Goal: Information Seeking & Learning: Learn about a topic

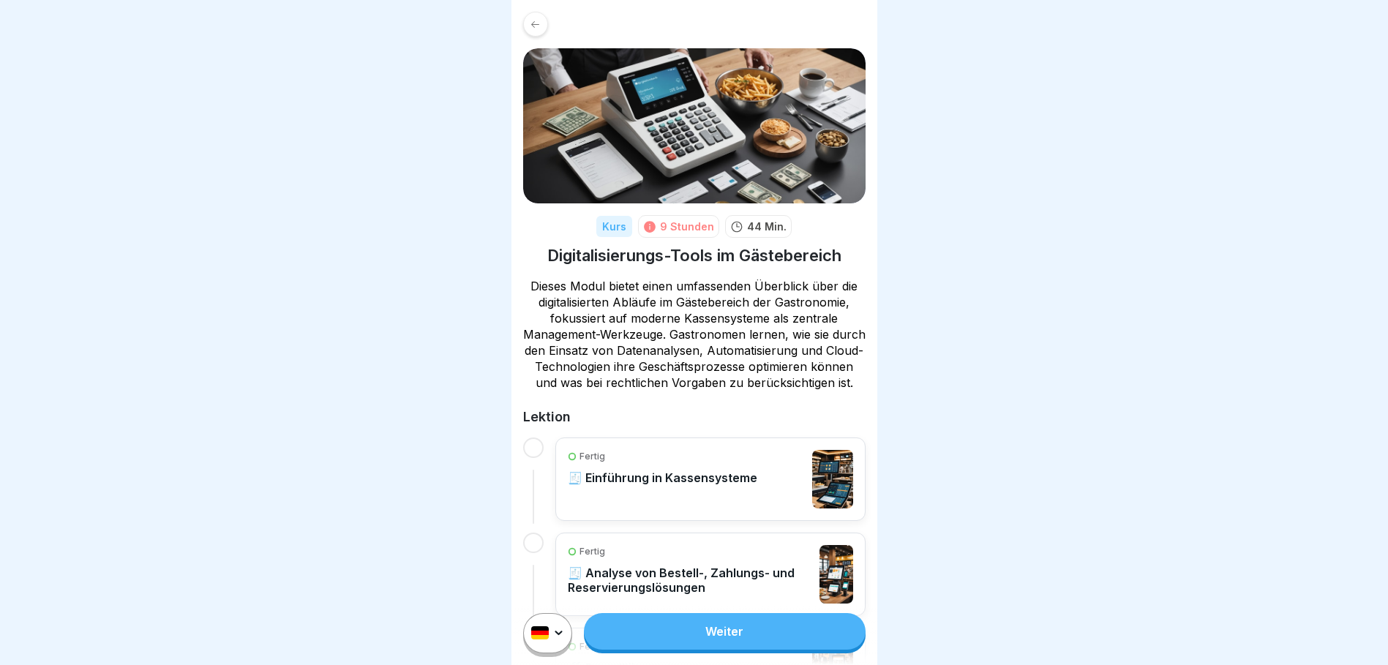
scroll to position [11, 0]
click at [762, 618] on link "Weiter" at bounding box center [724, 631] width 281 height 37
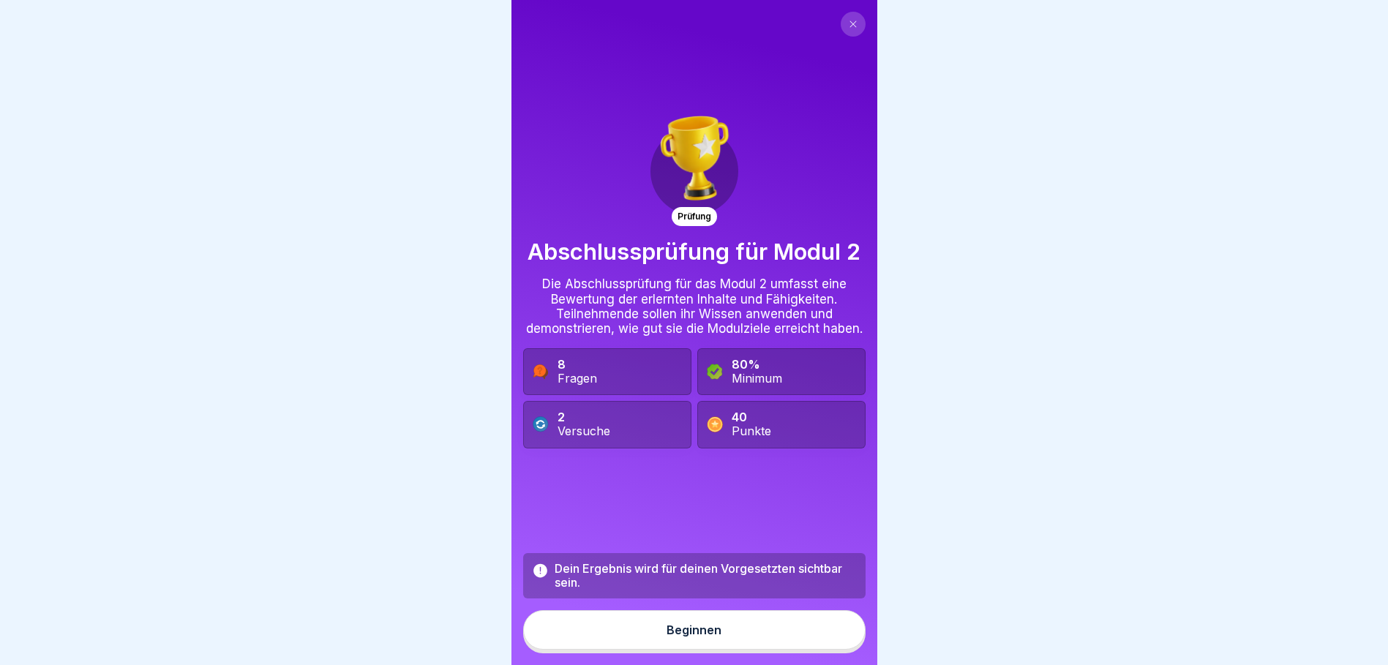
click at [705, 637] on div "Beginnen" at bounding box center [694, 629] width 55 height 13
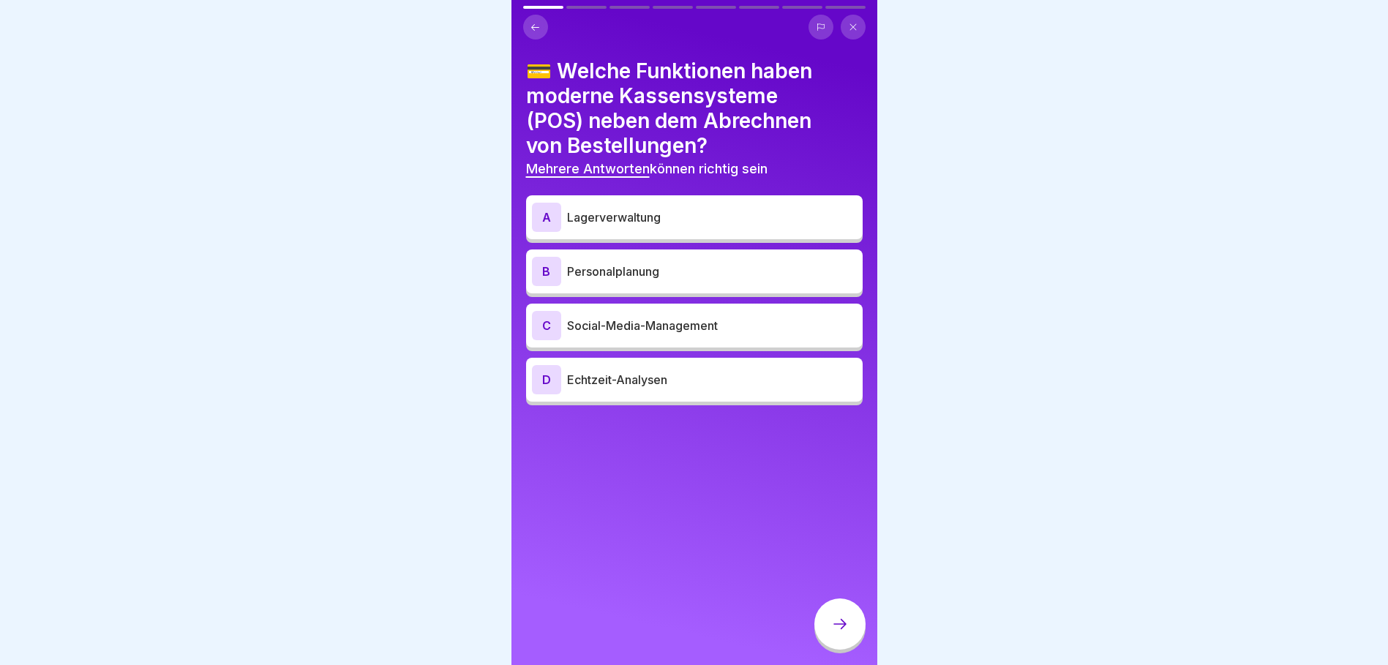
click at [650, 224] on p "Lagerverwaltung" at bounding box center [712, 218] width 290 height 18
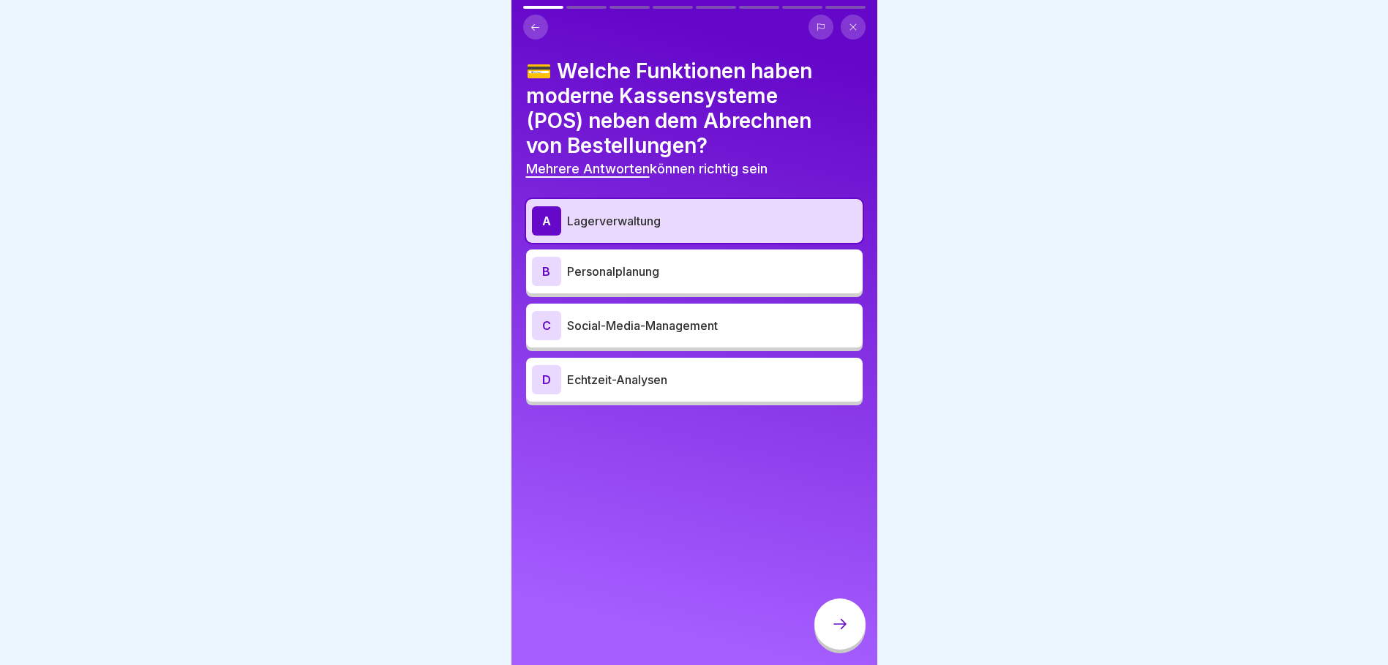
click at [644, 380] on p "Echtzeit-Analysen" at bounding box center [712, 380] width 290 height 18
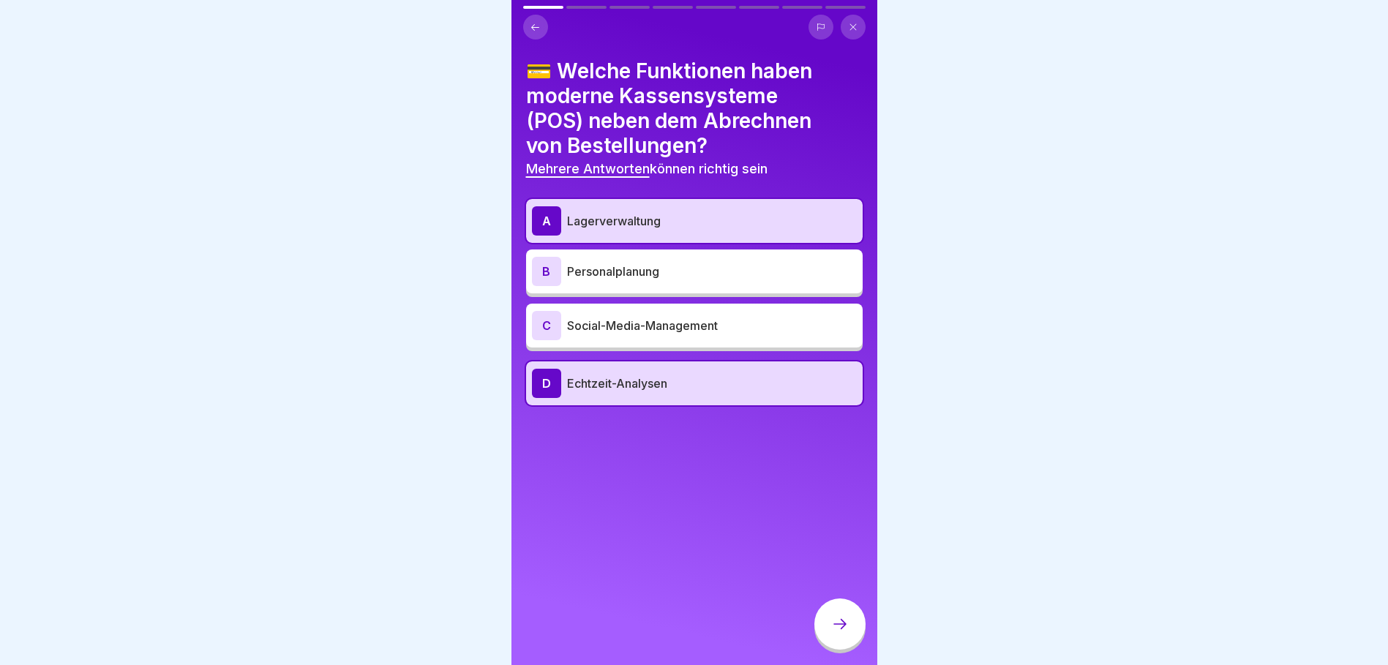
click at [632, 266] on p "Personalplanung" at bounding box center [712, 272] width 290 height 18
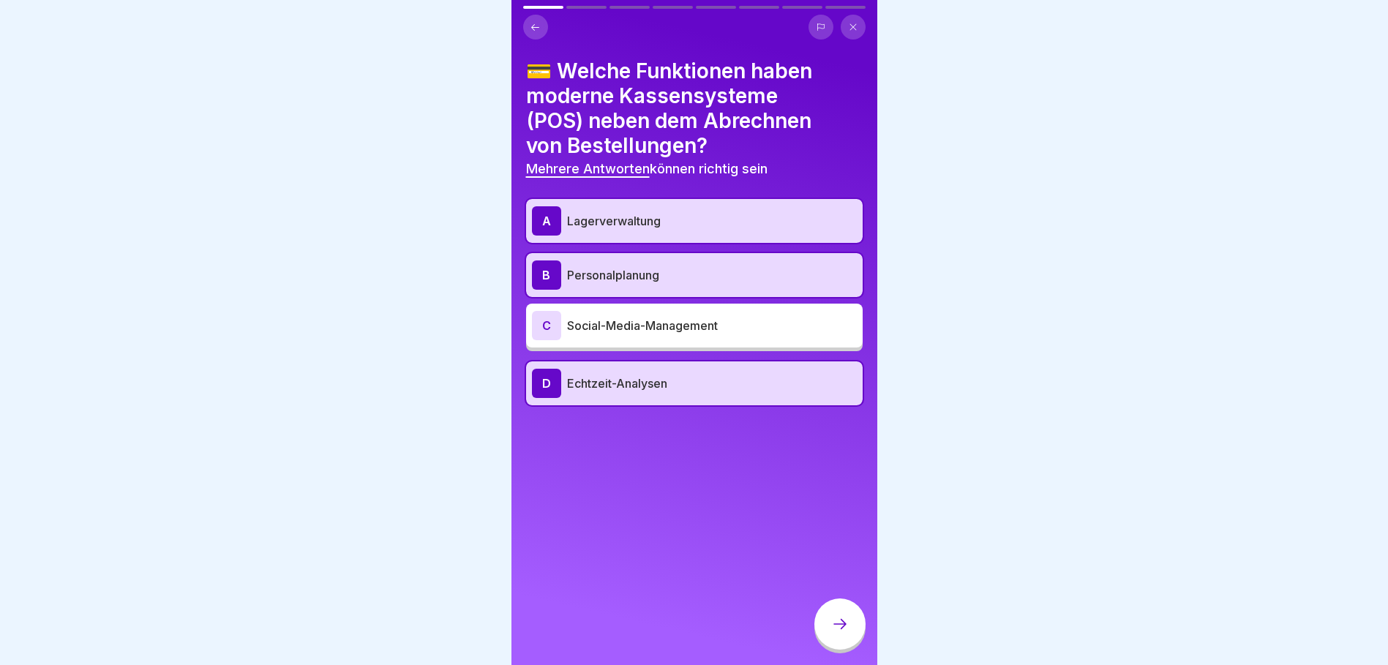
click at [1264, 125] on div at bounding box center [694, 332] width 1388 height 665
click at [843, 631] on icon at bounding box center [840, 624] width 18 height 18
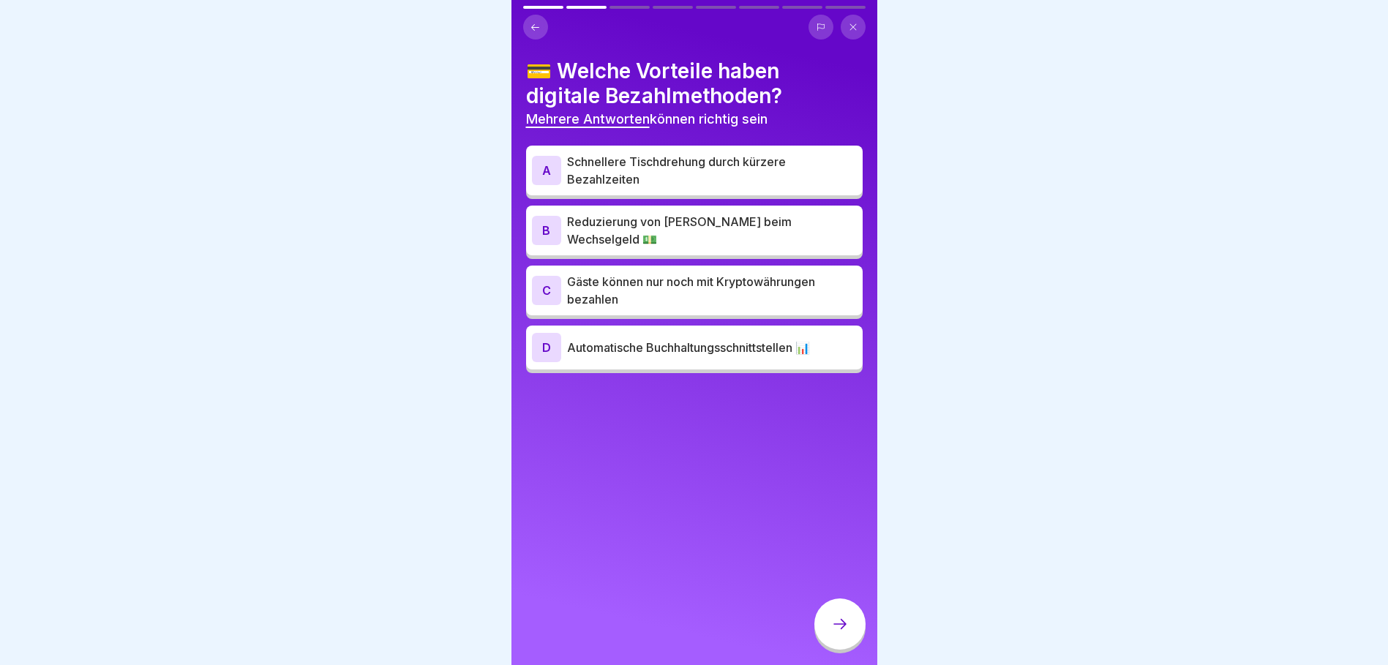
click at [637, 225] on p "Reduzierung von Fehlern beim Wechselgeld 💵" at bounding box center [712, 230] width 290 height 35
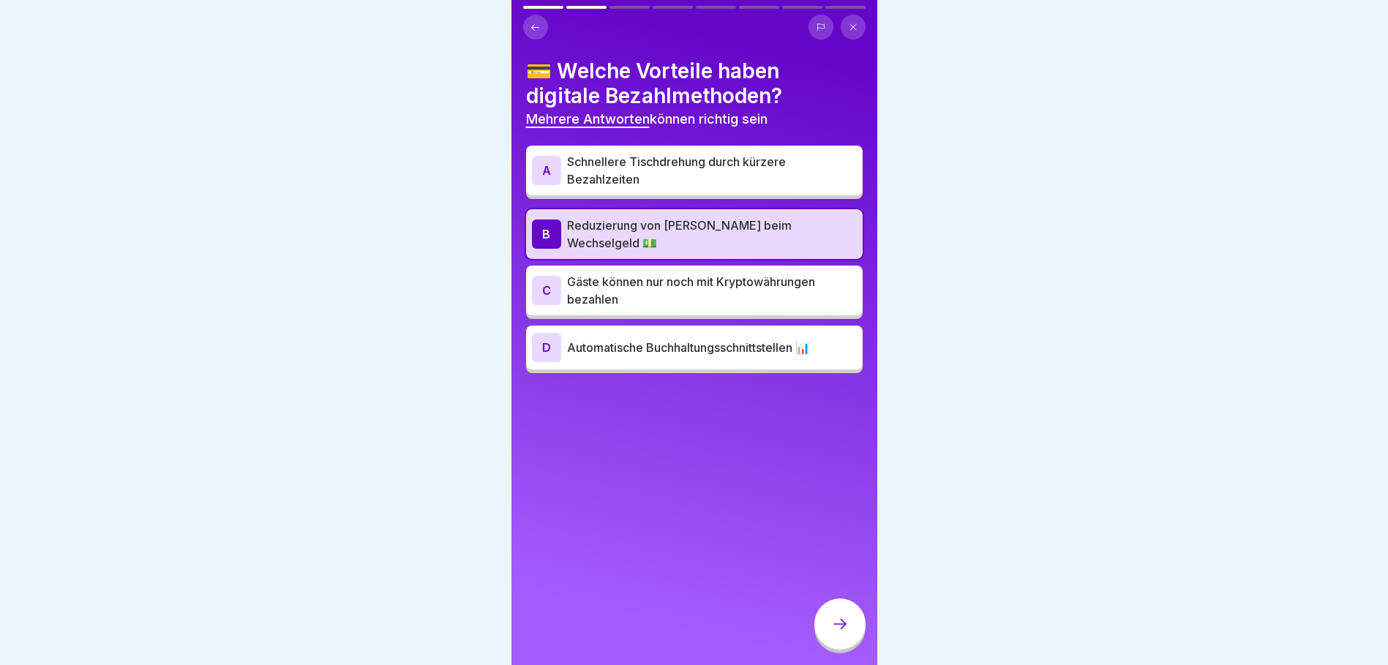
click at [637, 352] on div "D Automatische Buchhaltungsschnittstellen 📊" at bounding box center [694, 347] width 325 height 29
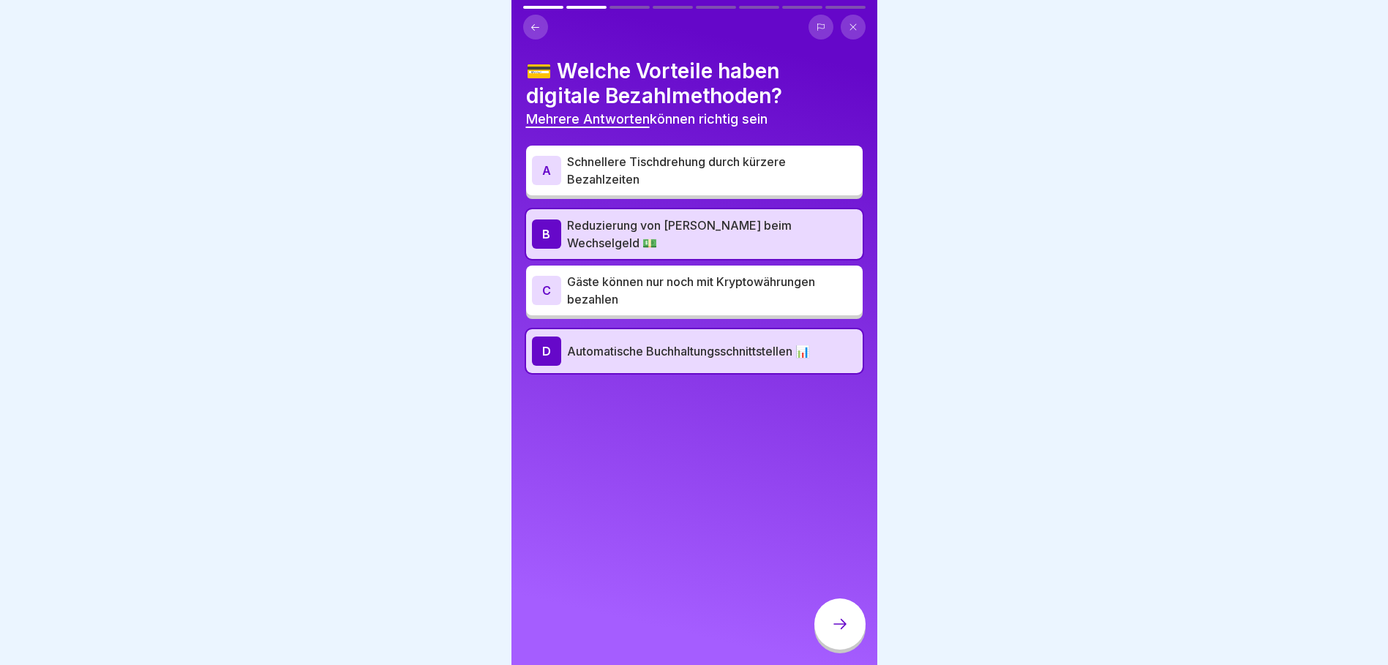
click at [1383, 280] on div at bounding box center [694, 332] width 1388 height 665
click at [689, 169] on p "Schnellere Tischdrehung durch kürzere Bezahlzeiten" at bounding box center [712, 170] width 290 height 35
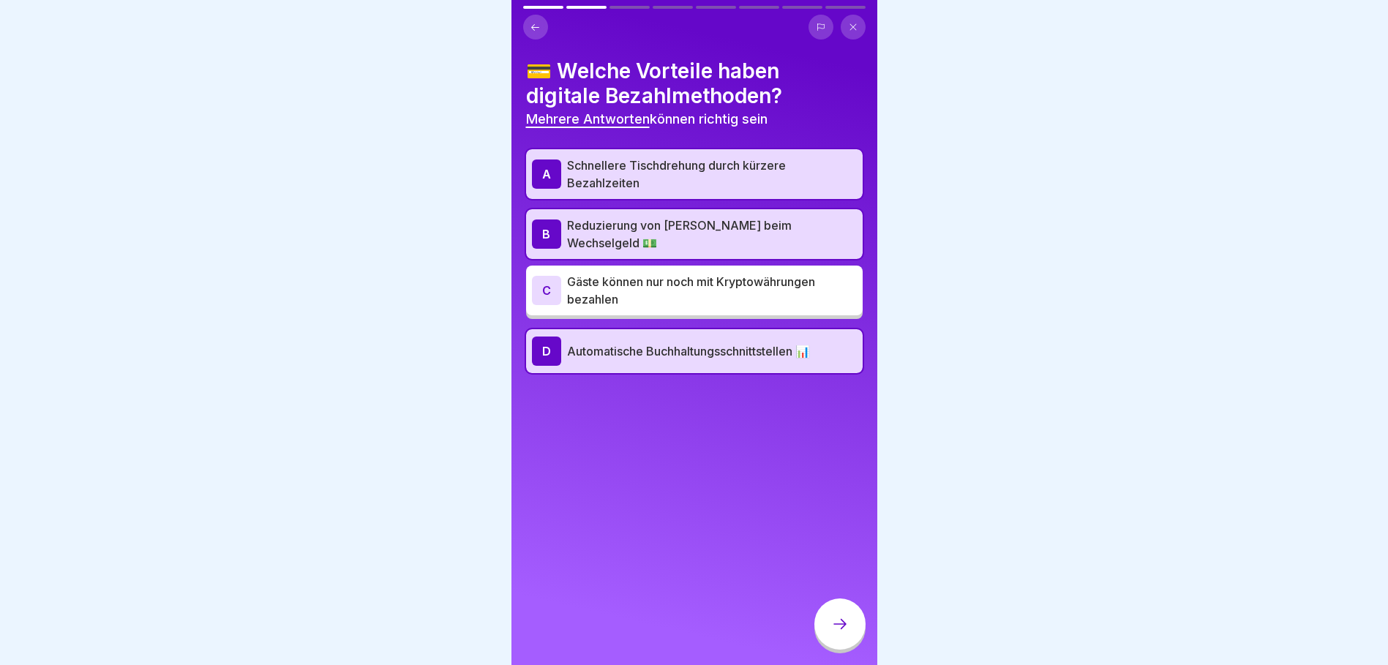
click at [837, 633] on icon at bounding box center [840, 624] width 18 height 18
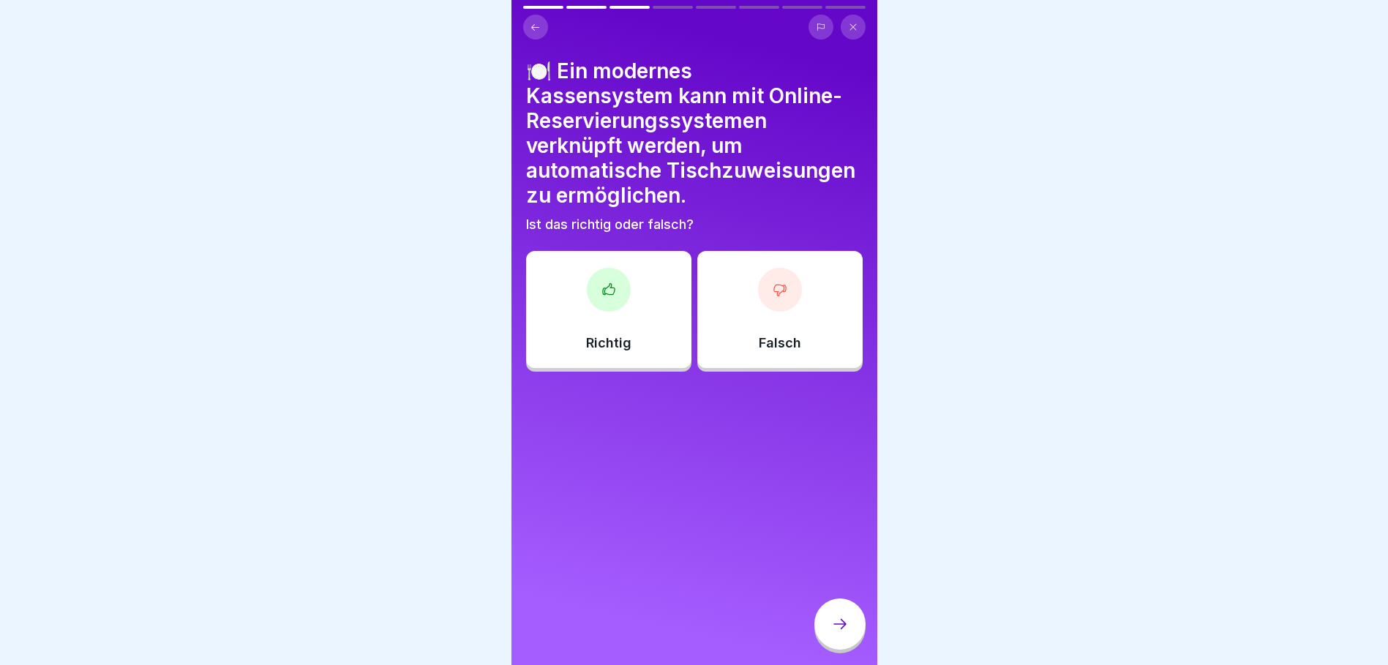
click at [639, 352] on div "Richtig" at bounding box center [608, 309] width 165 height 117
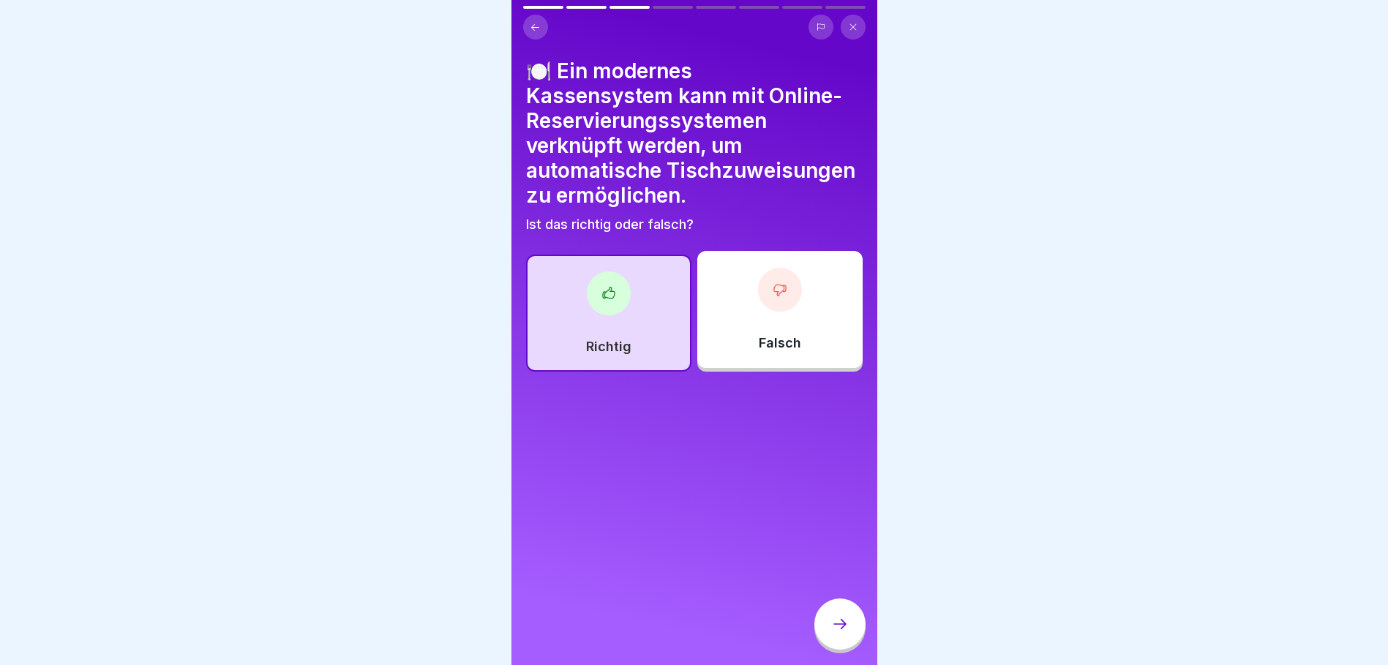
click at [847, 633] on icon at bounding box center [840, 624] width 18 height 18
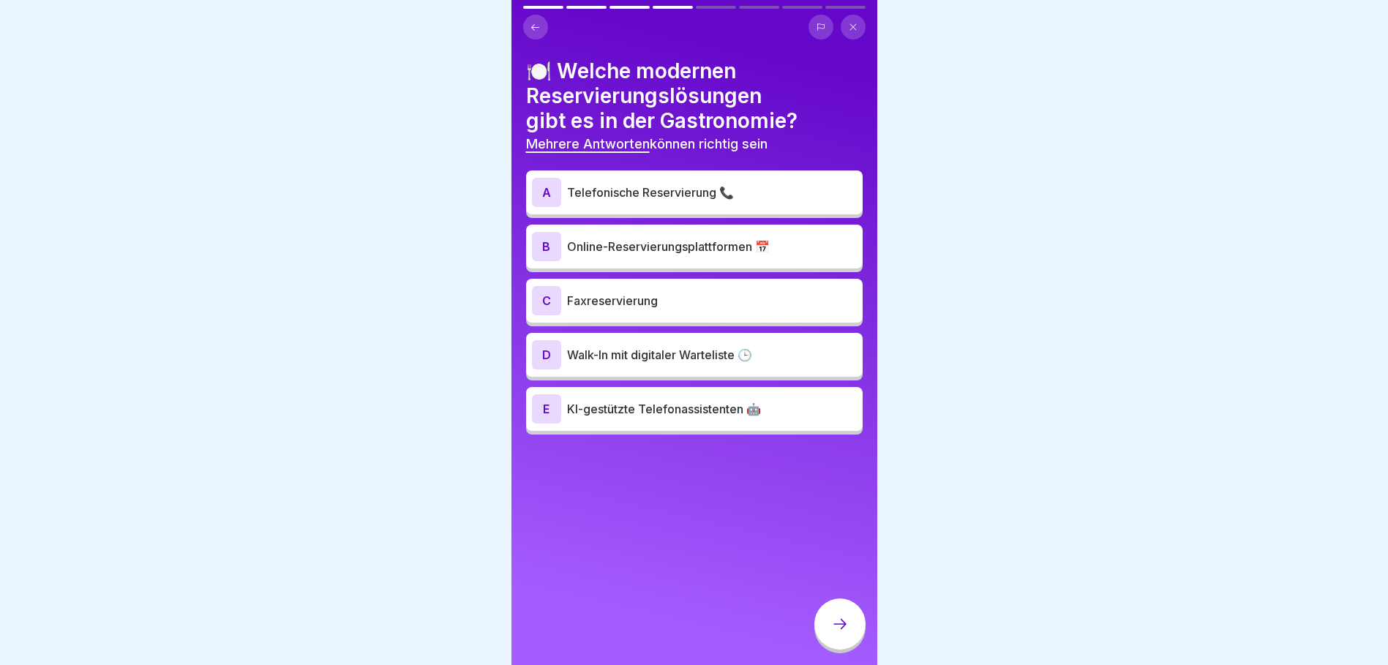
click at [658, 186] on p "Telefonische Reservierung 📞" at bounding box center [712, 193] width 290 height 18
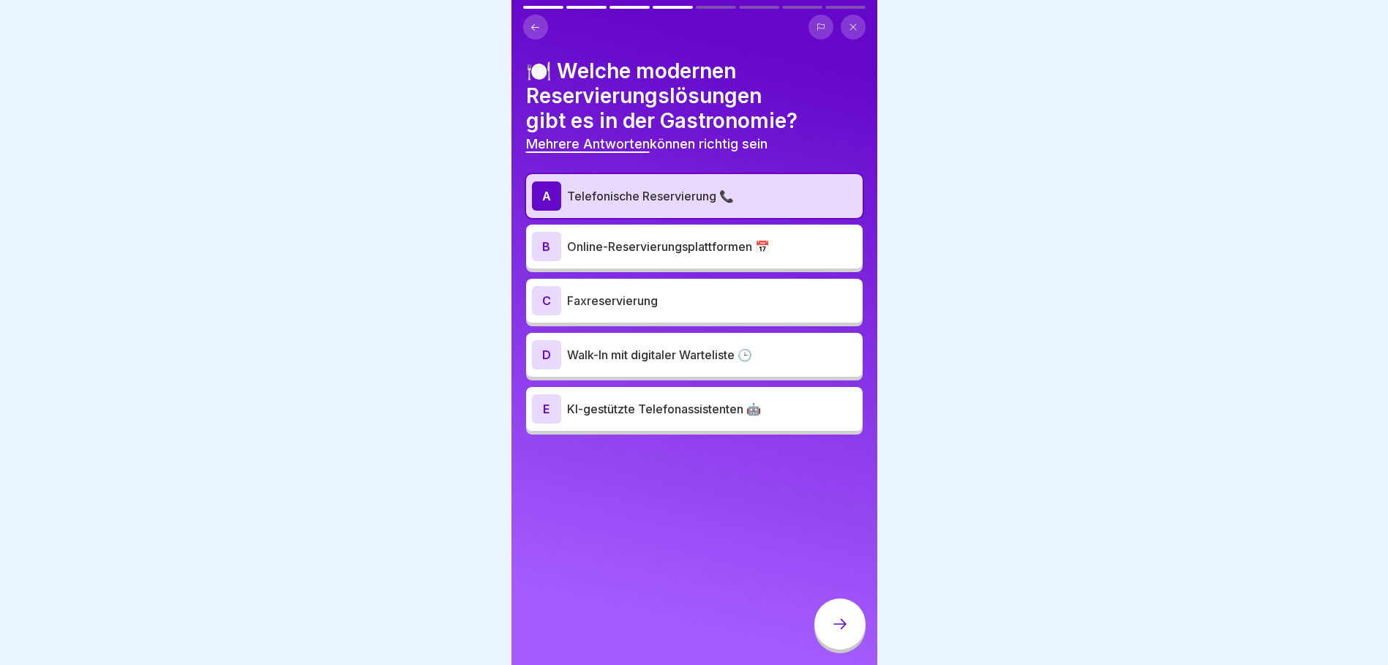
click at [655, 244] on p "Online-Reservierungsplattformen 📅" at bounding box center [712, 247] width 290 height 18
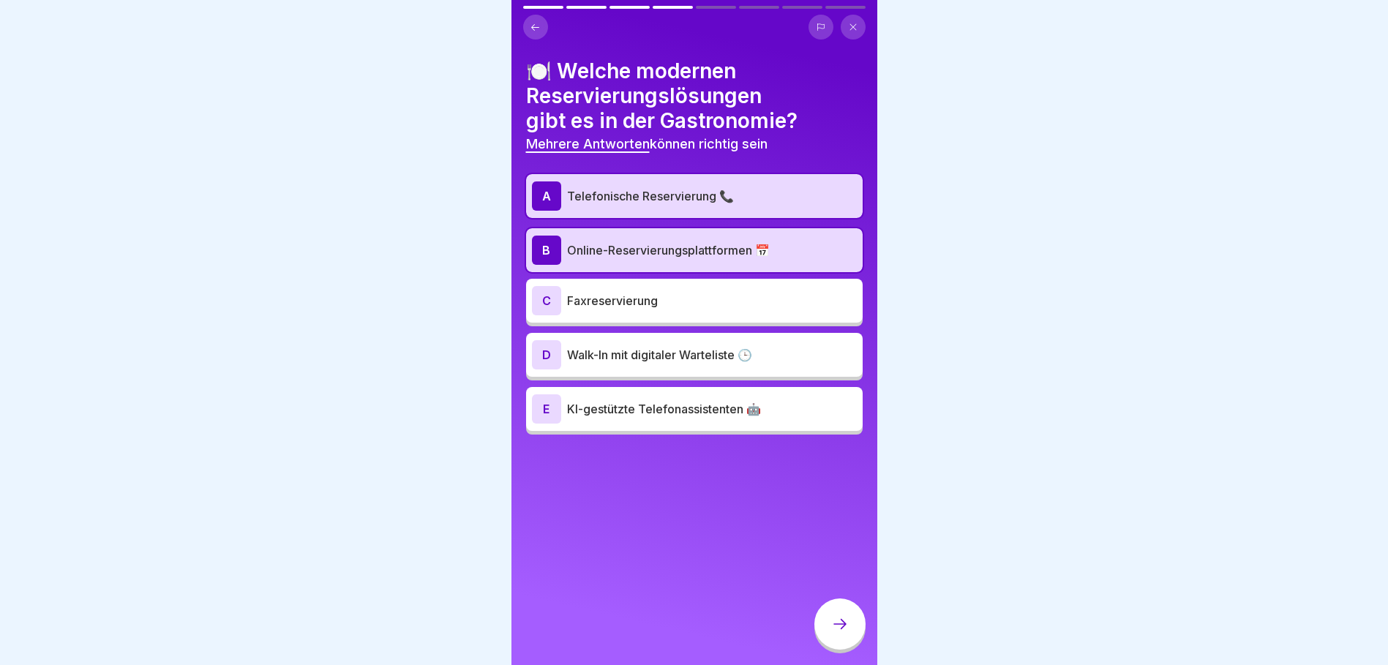
click at [681, 364] on div "D Walk-In mit digitaler Warteliste 🕒" at bounding box center [694, 354] width 325 height 29
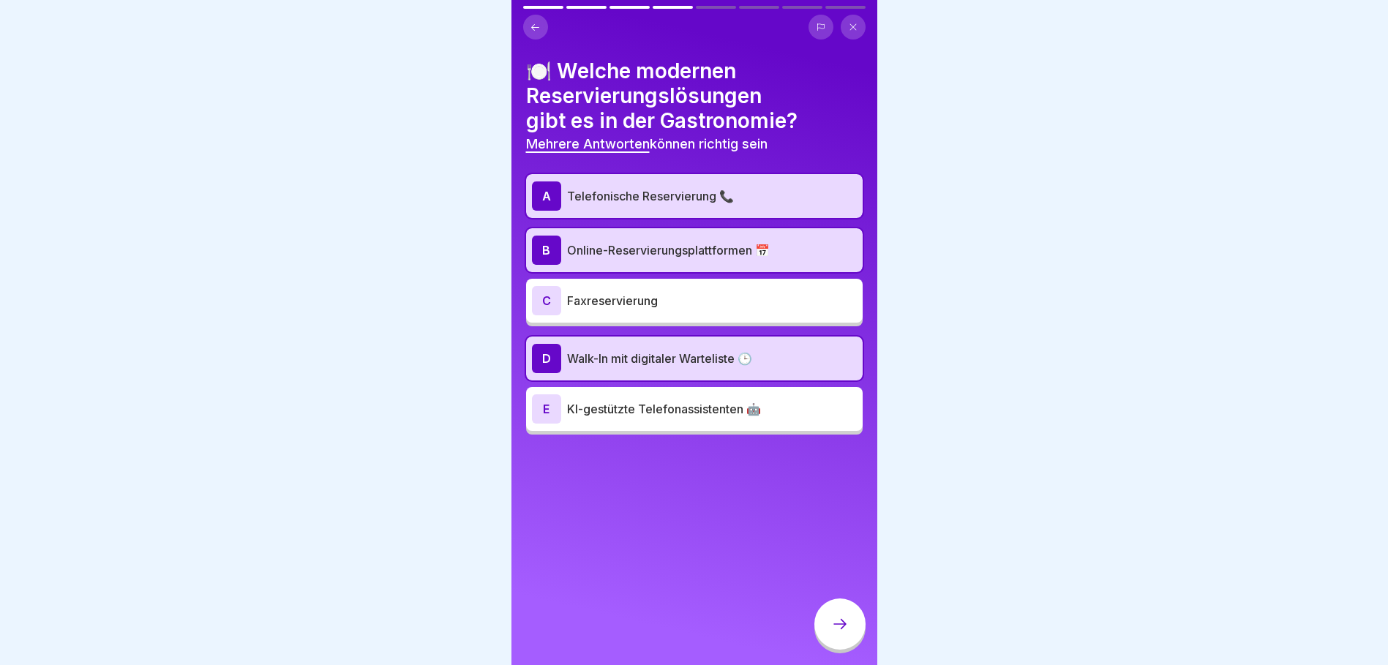
click at [671, 418] on div "E KI-gestützte Telefonassistenten 🤖" at bounding box center [694, 408] width 325 height 29
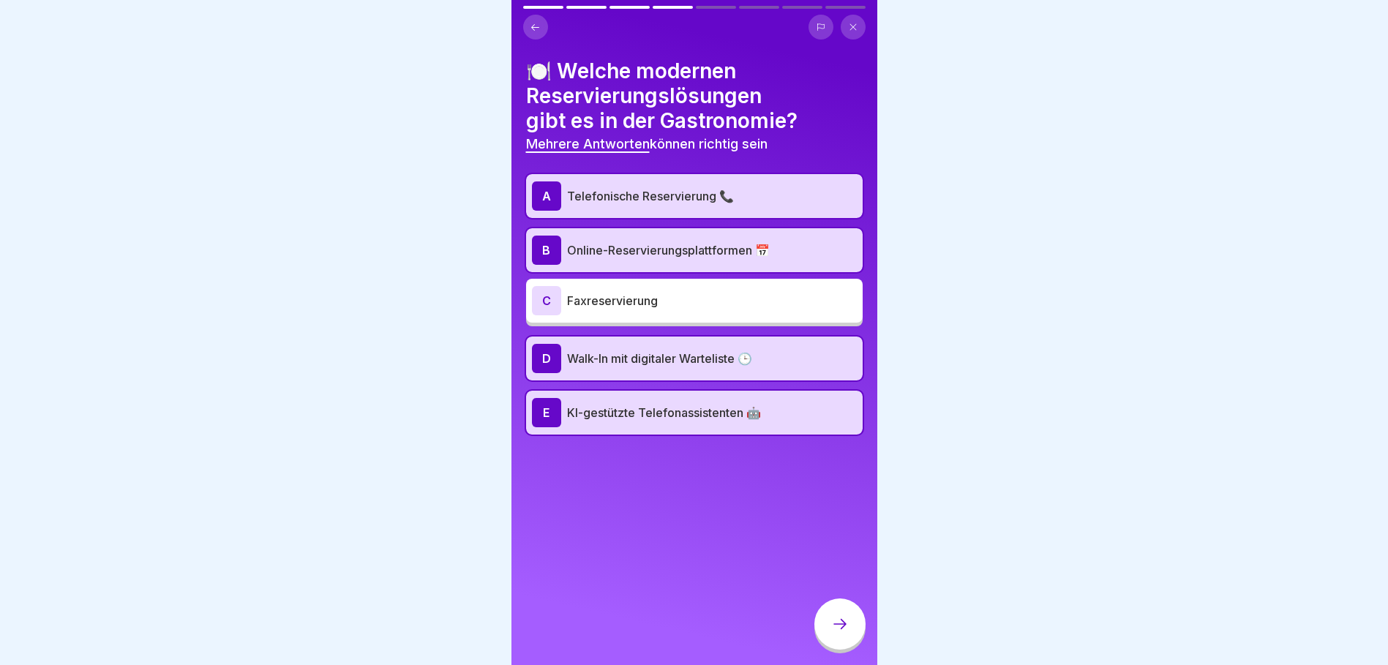
click at [1358, 486] on div at bounding box center [694, 332] width 1388 height 665
click at [847, 631] on icon at bounding box center [840, 624] width 18 height 18
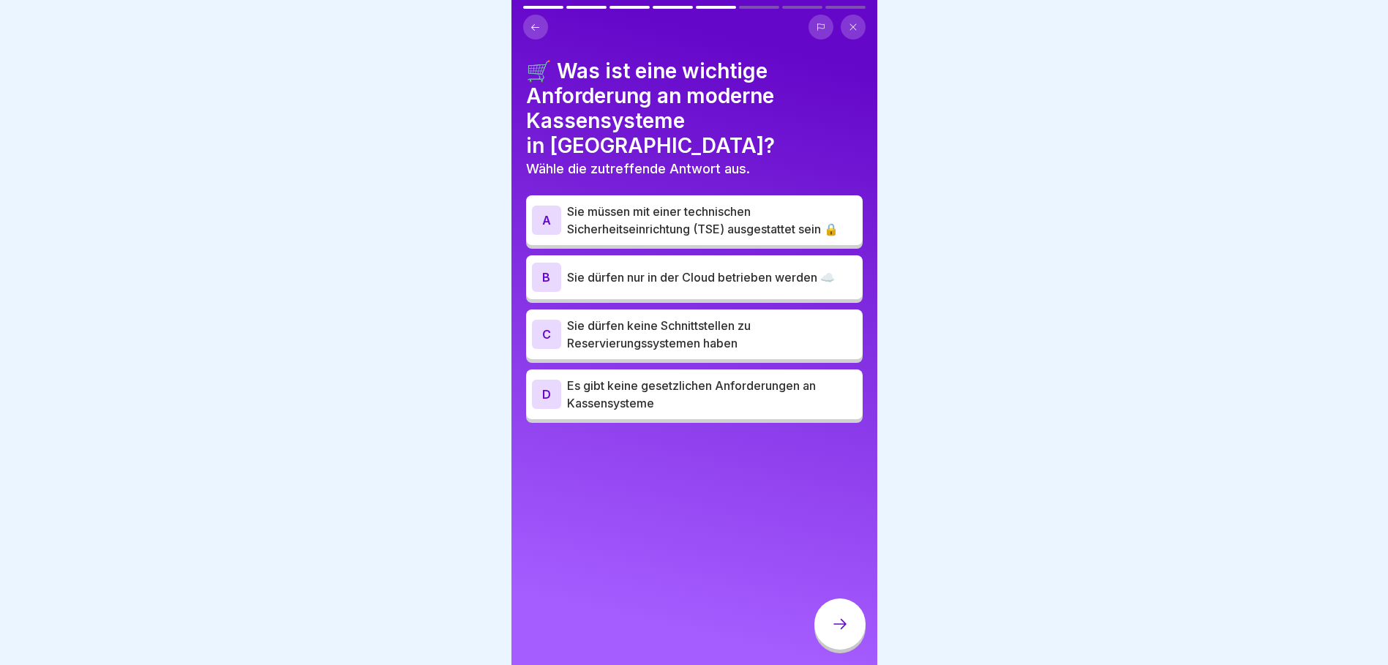
click at [681, 203] on p "Sie müssen mit einer technischen Sicherheitseinrichtung (TSE) ausgestattet sein…" at bounding box center [712, 220] width 290 height 35
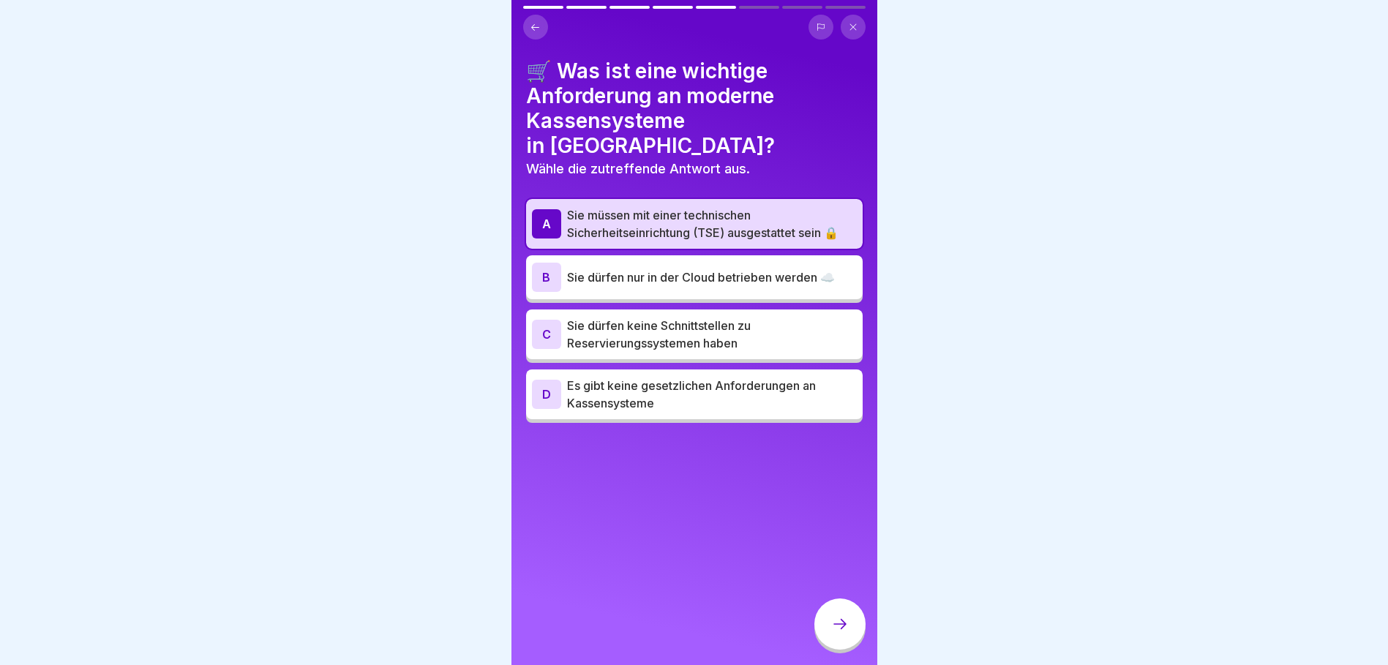
click at [836, 632] on icon at bounding box center [840, 624] width 18 height 18
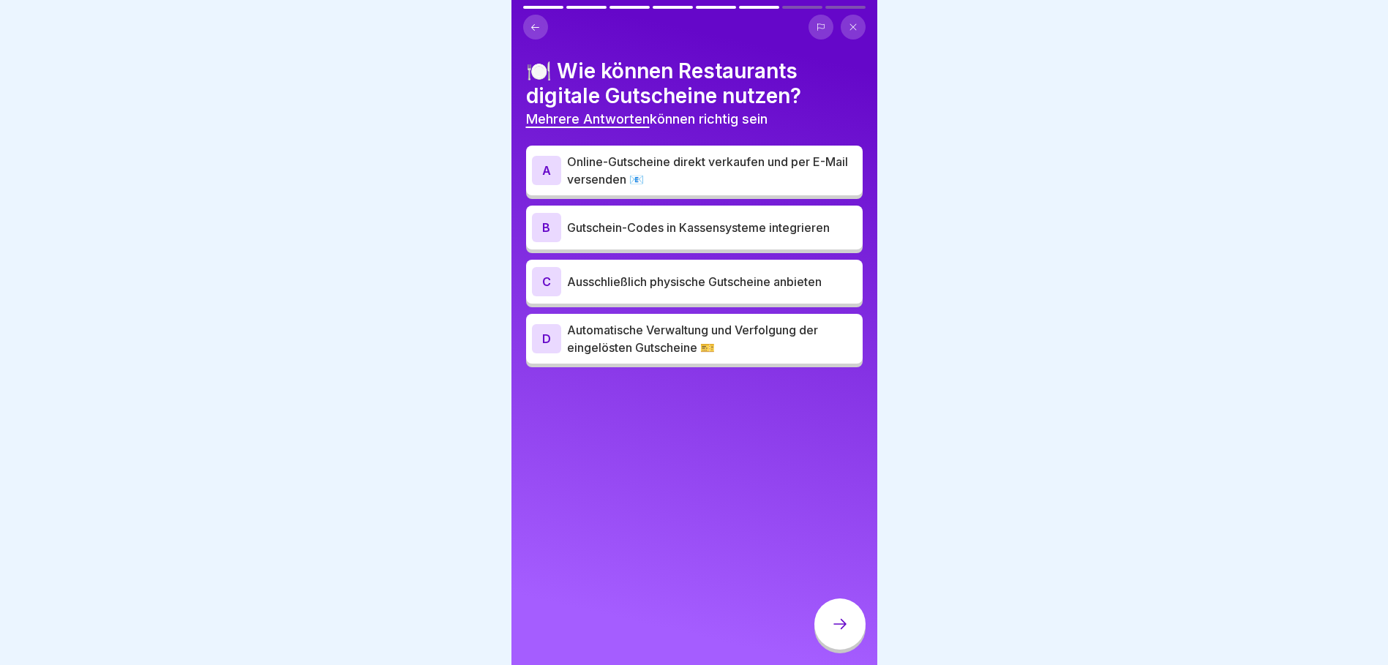
click at [741, 173] on p "Online-Gutscheine direkt verkaufen und per E-Mail versenden 📧" at bounding box center [712, 170] width 290 height 35
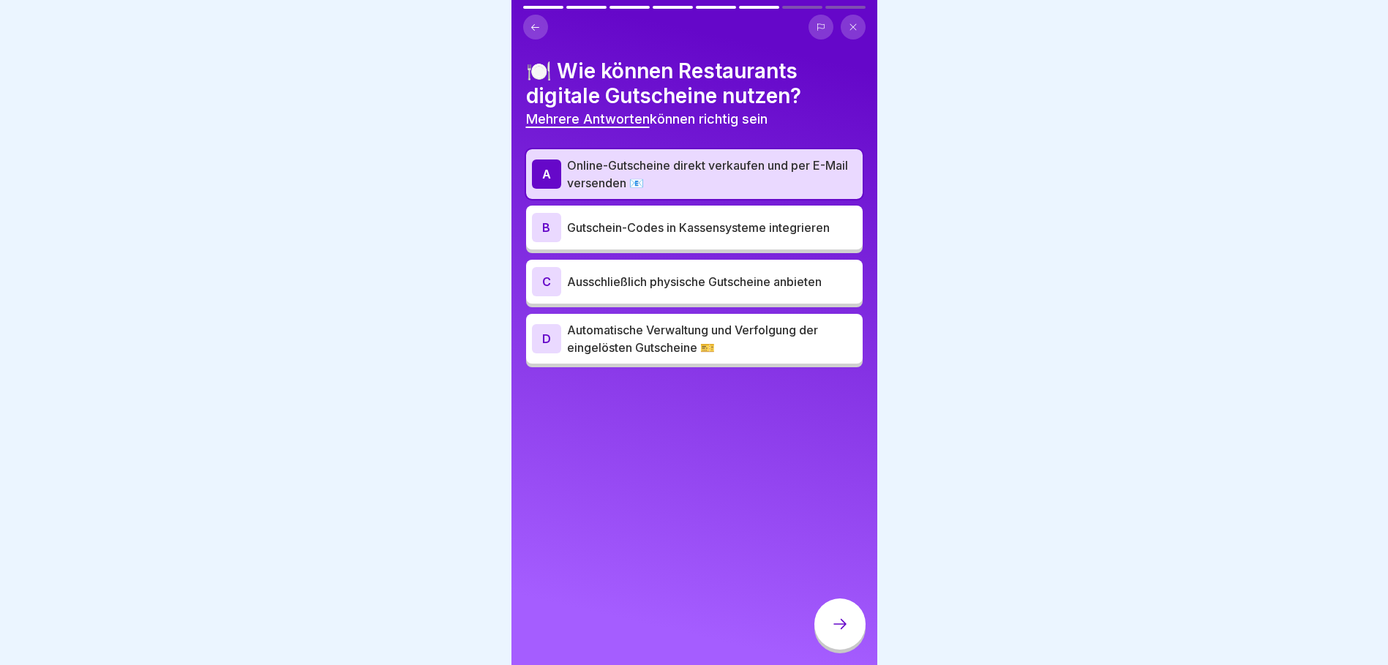
click at [696, 233] on p "Gutschein-Codes in Kassensysteme integrieren" at bounding box center [712, 228] width 290 height 18
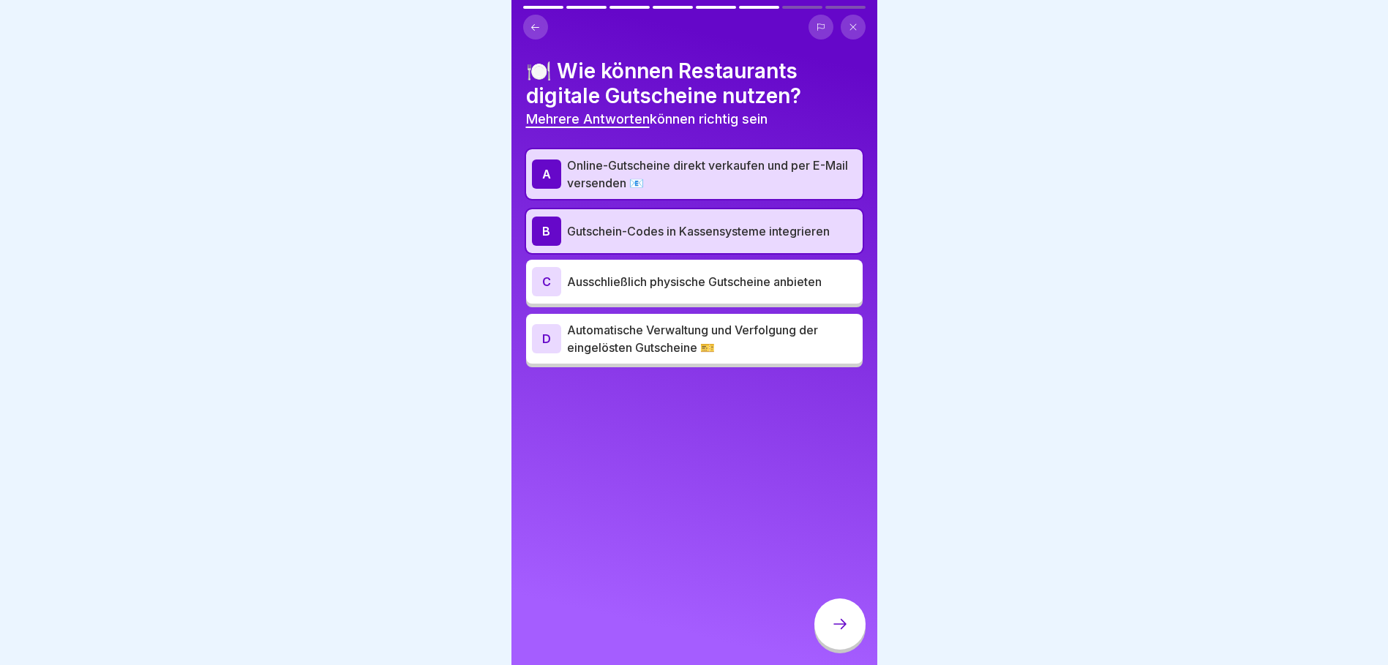
click at [797, 346] on p "Automatische Verwaltung und Verfolgung der eingelösten Gutscheine 🎫" at bounding box center [712, 338] width 290 height 35
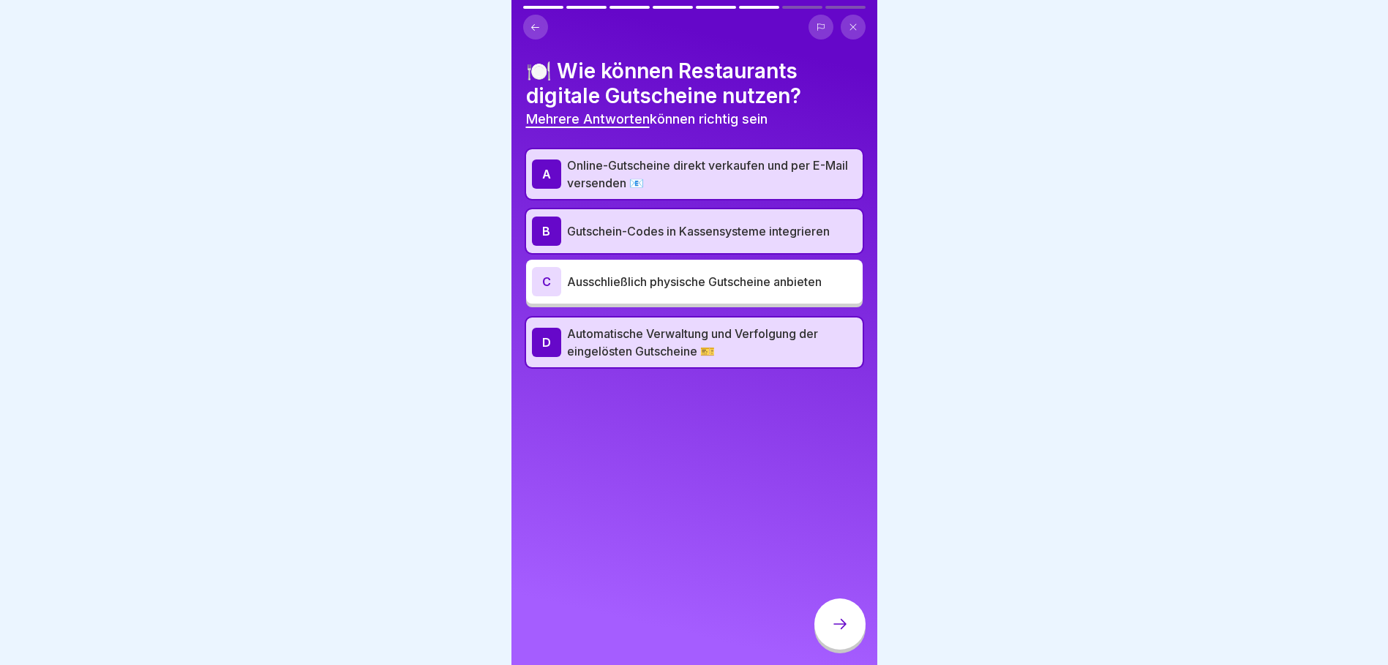
click at [860, 638] on div at bounding box center [839, 624] width 51 height 51
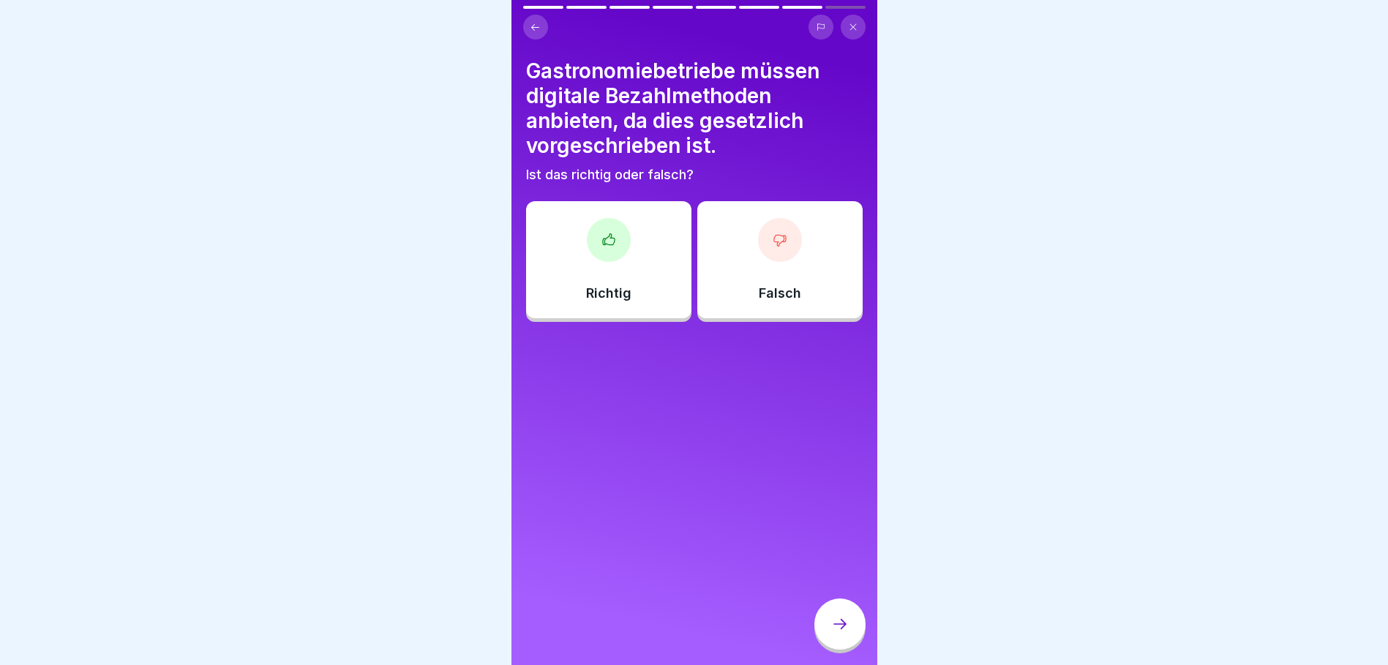
click at [794, 257] on div "Falsch" at bounding box center [779, 259] width 165 height 117
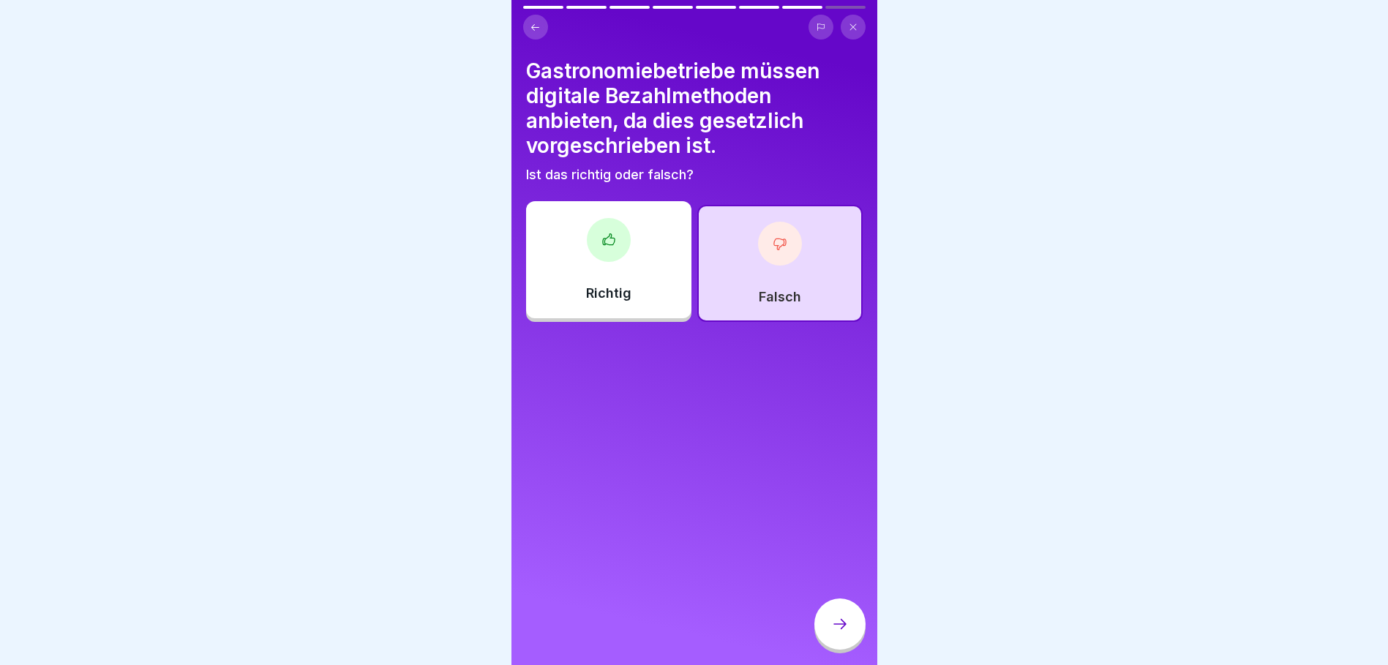
click at [837, 623] on div at bounding box center [839, 624] width 51 height 51
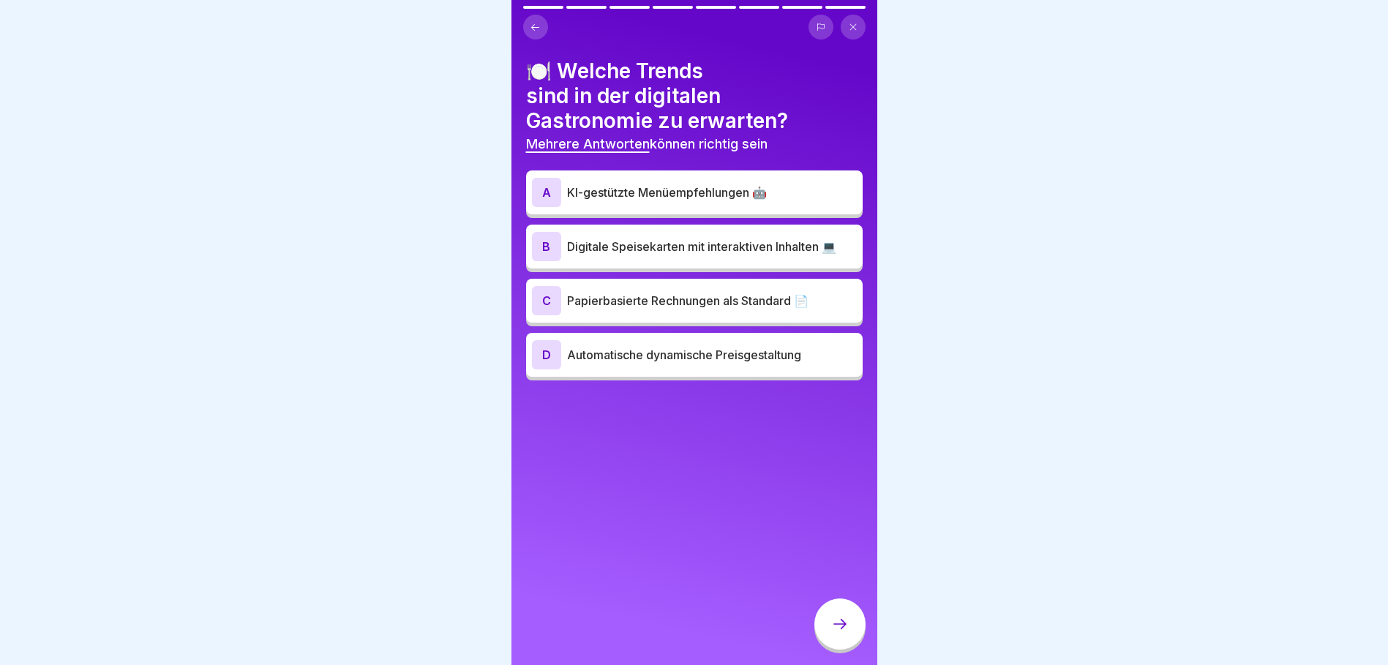
click at [676, 190] on p "KI-gestützte Menüempfehlungen 🤖" at bounding box center [712, 193] width 290 height 18
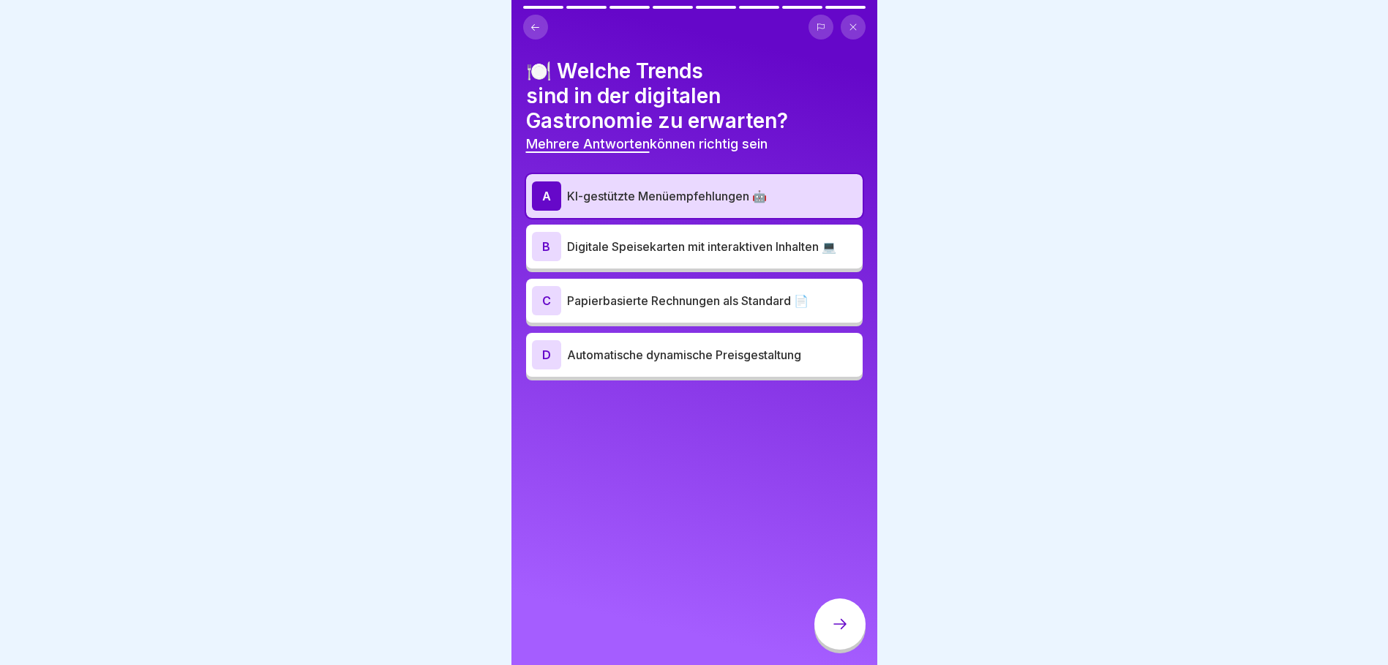
click at [681, 252] on p "Digitale Speisekarten mit interaktiven Inhalten 💻" at bounding box center [712, 247] width 290 height 18
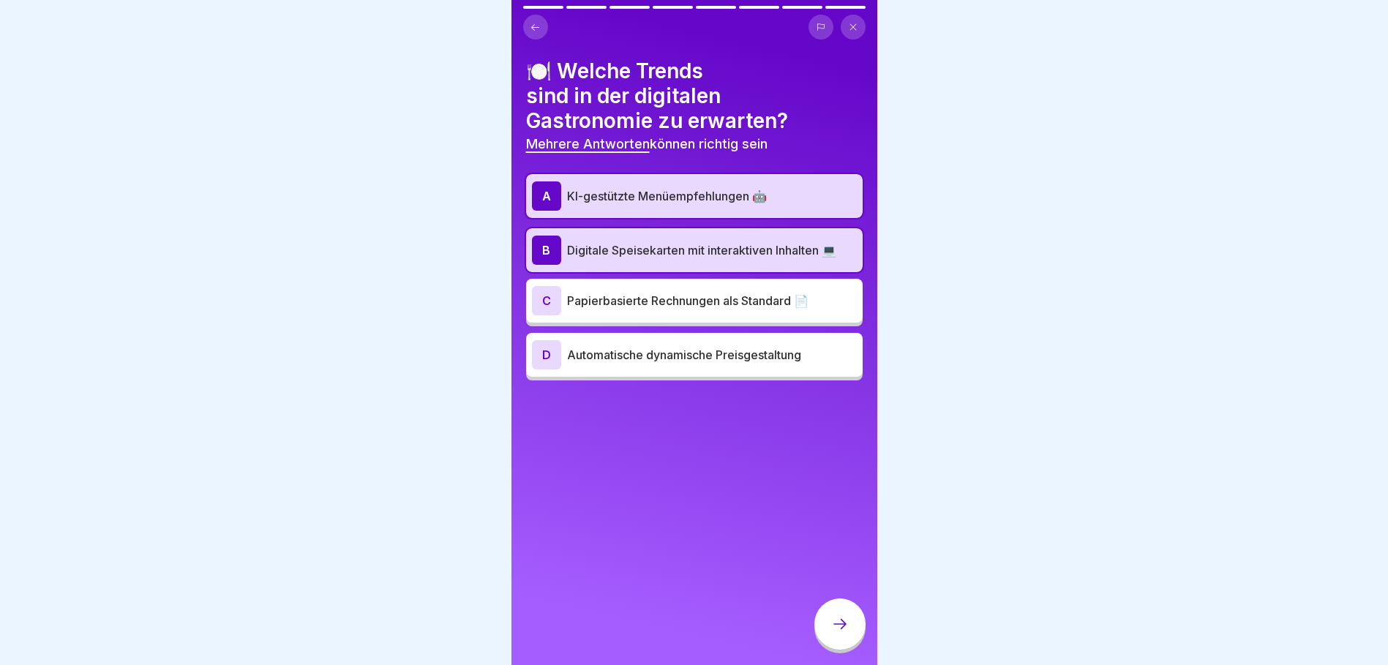
click at [755, 374] on div "D Automatische dynamische Preisgestaltung" at bounding box center [694, 355] width 337 height 44
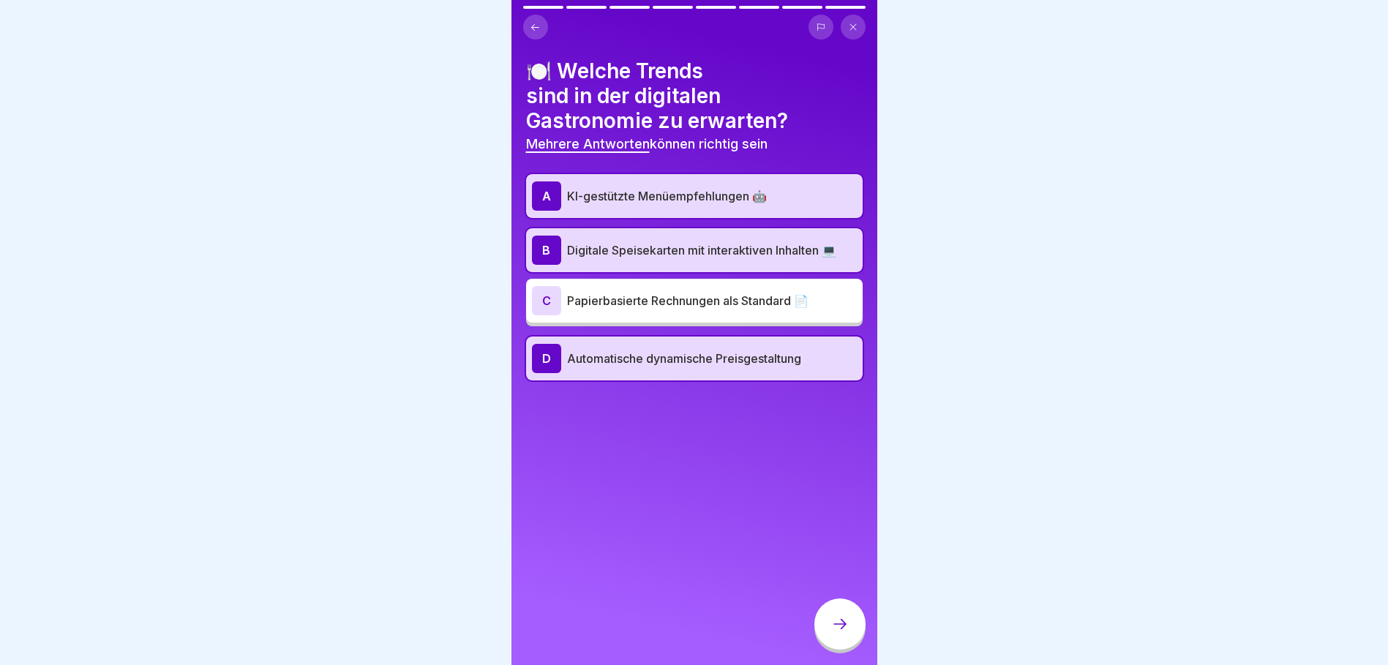
click at [839, 616] on div at bounding box center [839, 624] width 51 height 51
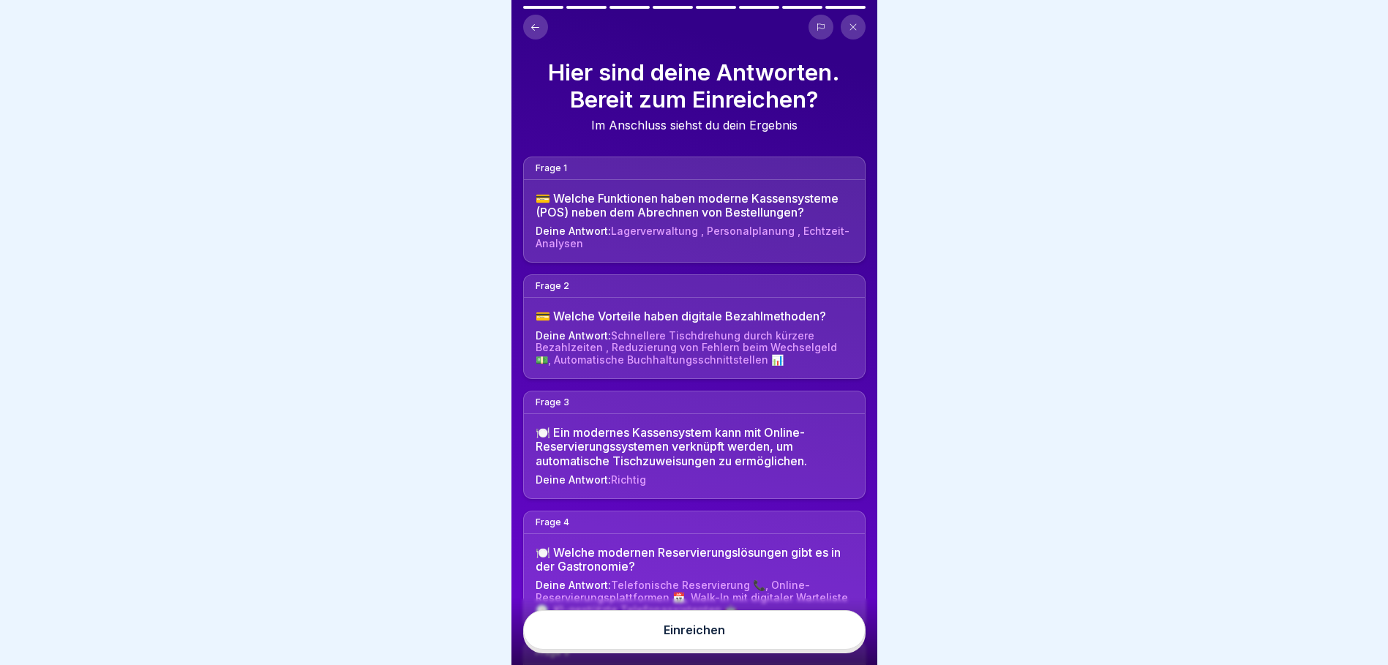
scroll to position [11, 0]
click at [694, 628] on div "Einreichen" at bounding box center [694, 629] width 61 height 13
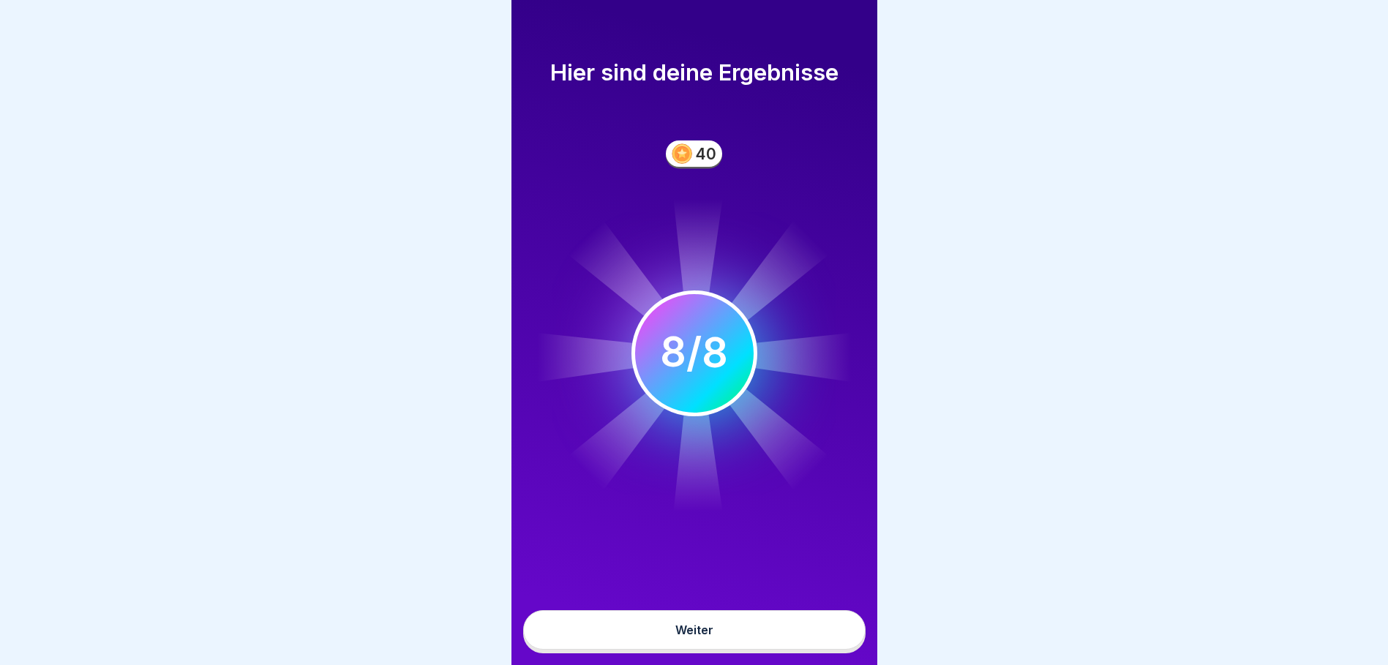
click at [702, 632] on div "Weiter" at bounding box center [694, 629] width 38 height 13
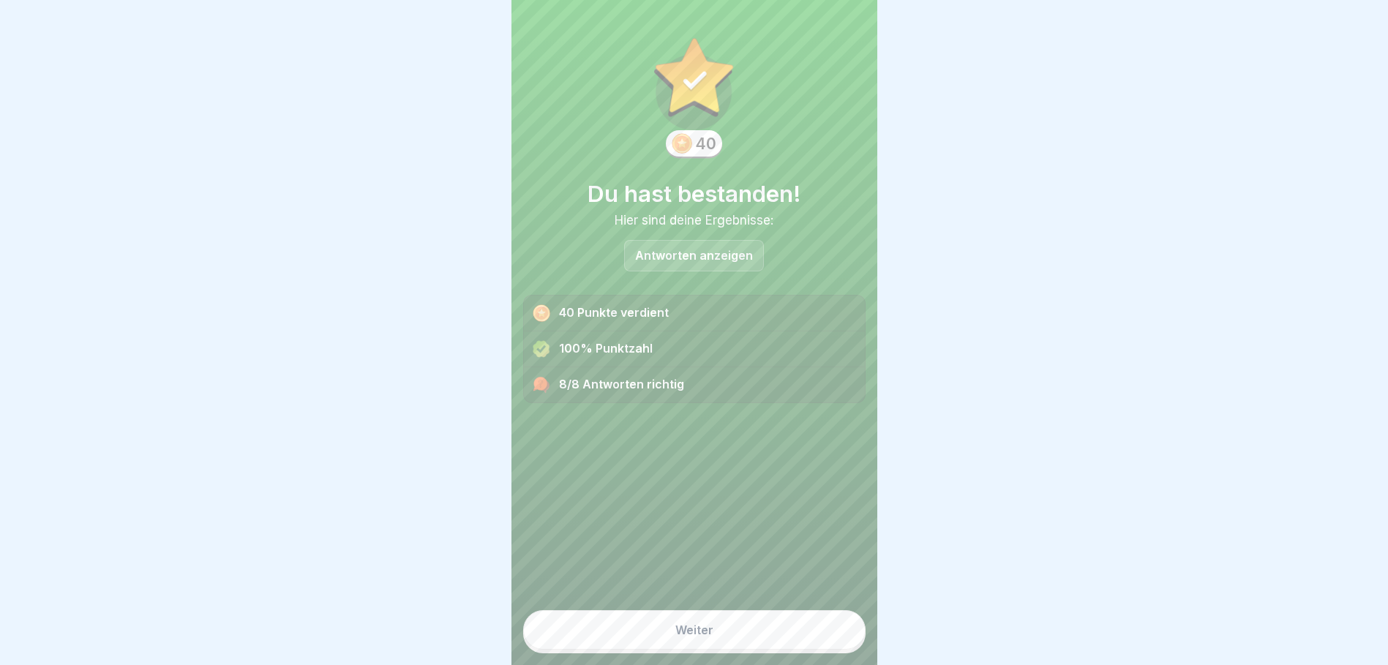
click at [713, 624] on button "Weiter" at bounding box center [694, 630] width 342 height 40
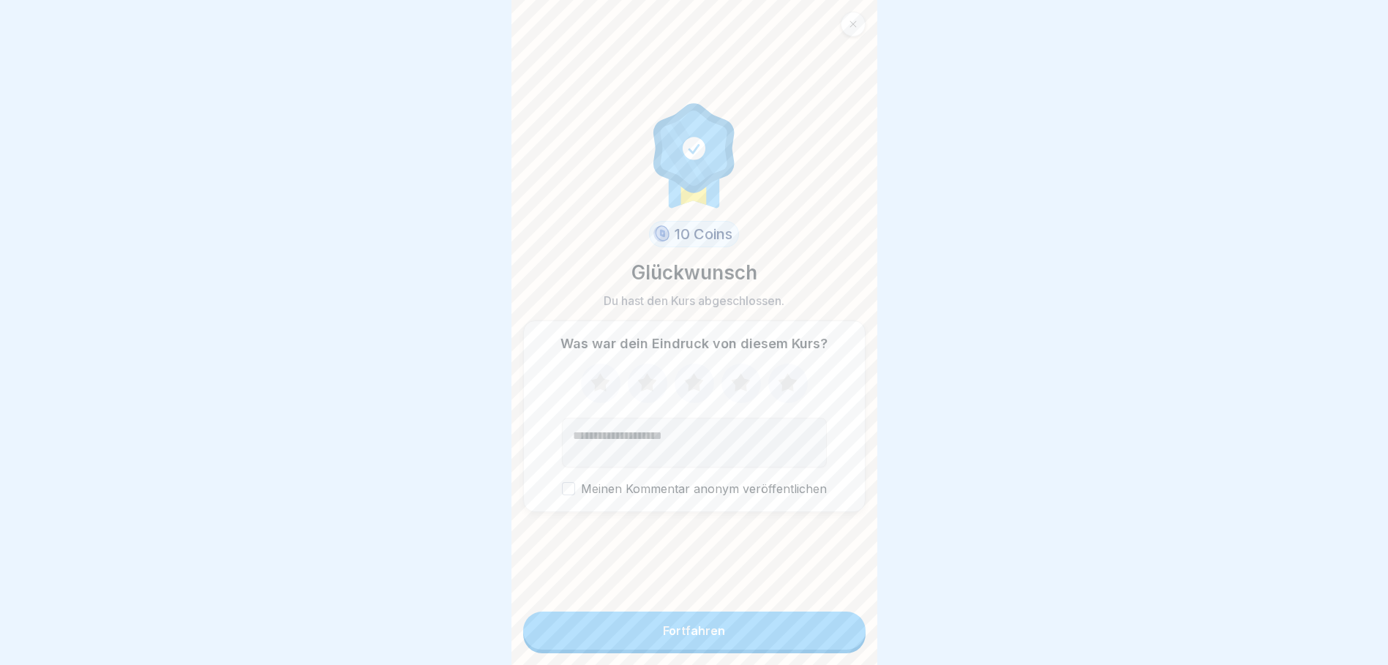
click at [783, 384] on icon at bounding box center [787, 383] width 39 height 38
click at [684, 425] on textarea "Kommentar (optional)" at bounding box center [694, 443] width 265 height 50
click at [770, 625] on button "Fortfahren" at bounding box center [694, 631] width 342 height 38
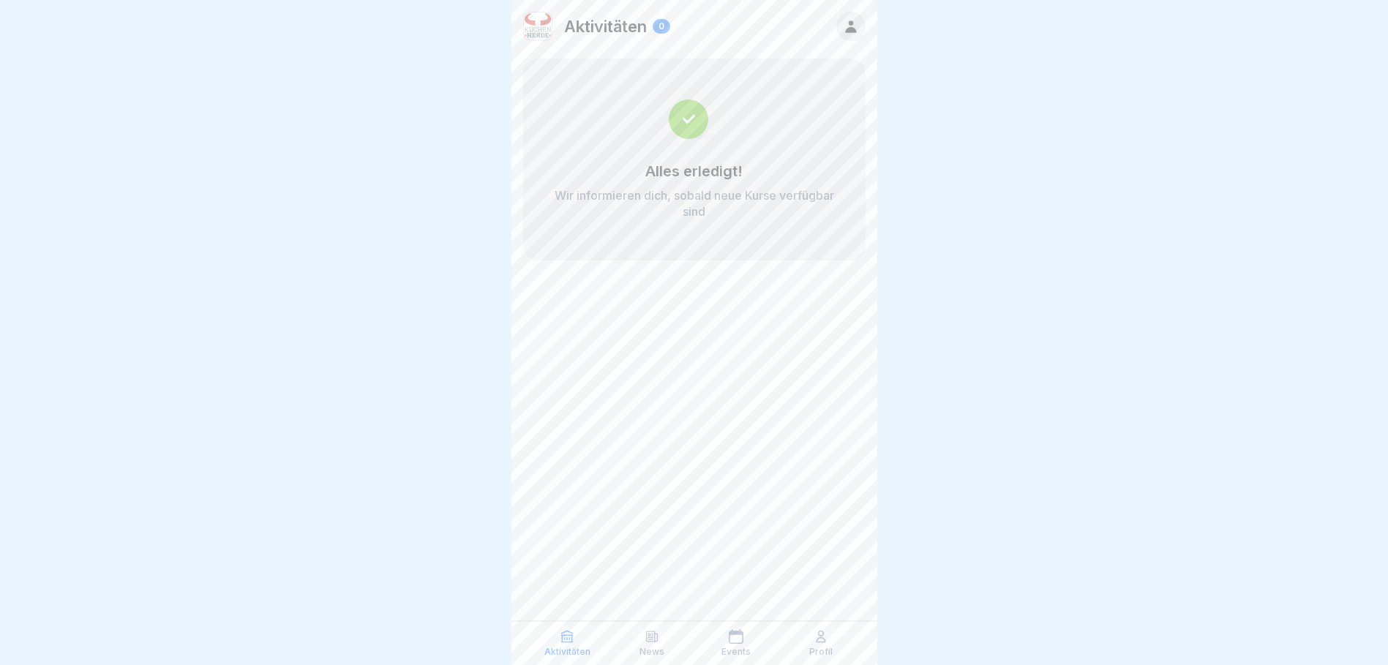
click at [567, 647] on p "Aktivitäten" at bounding box center [567, 652] width 46 height 10
click at [653, 650] on p "News" at bounding box center [652, 652] width 25 height 10
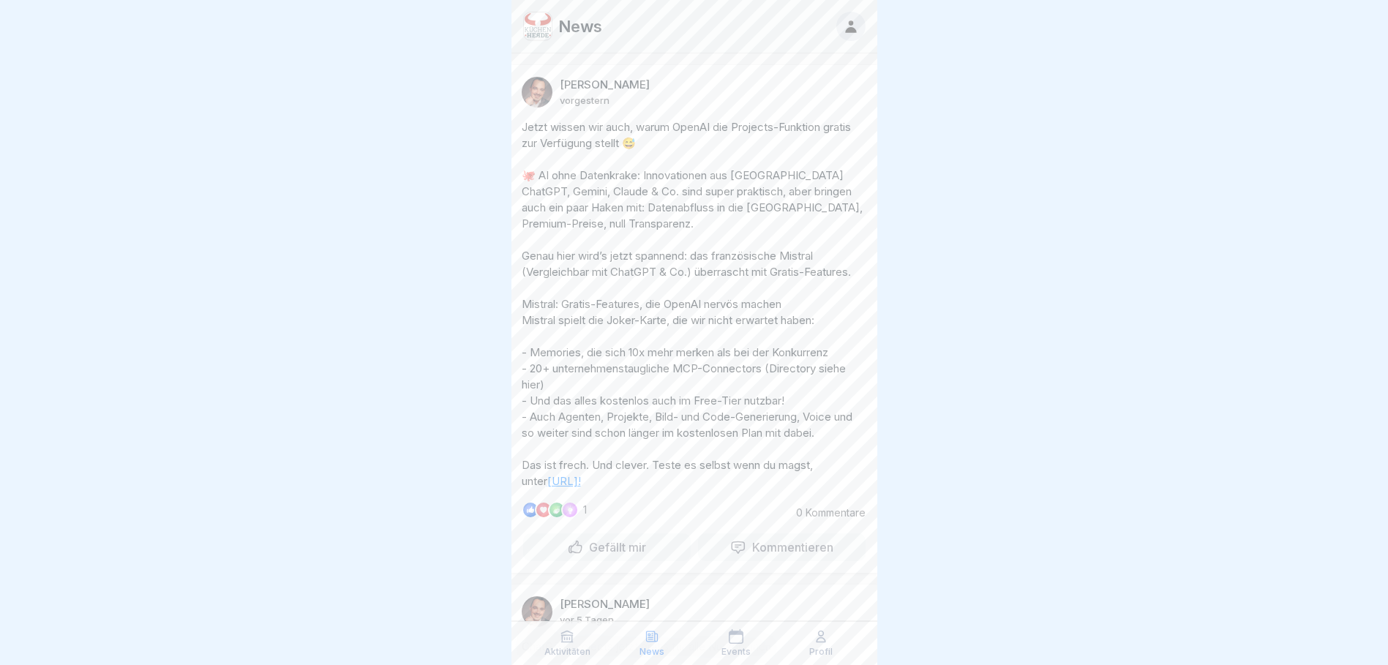
click at [734, 639] on icon at bounding box center [736, 636] width 15 height 15
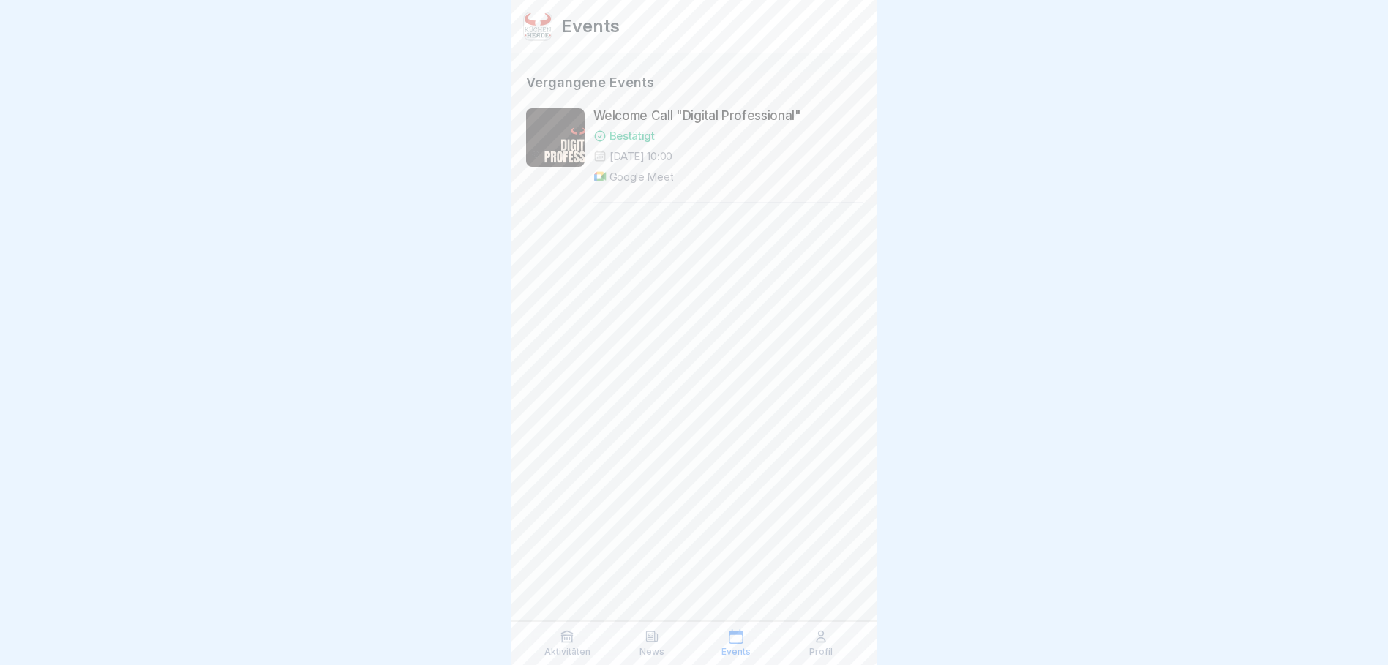
click at [828, 647] on p "Profil" at bounding box center [820, 652] width 23 height 10
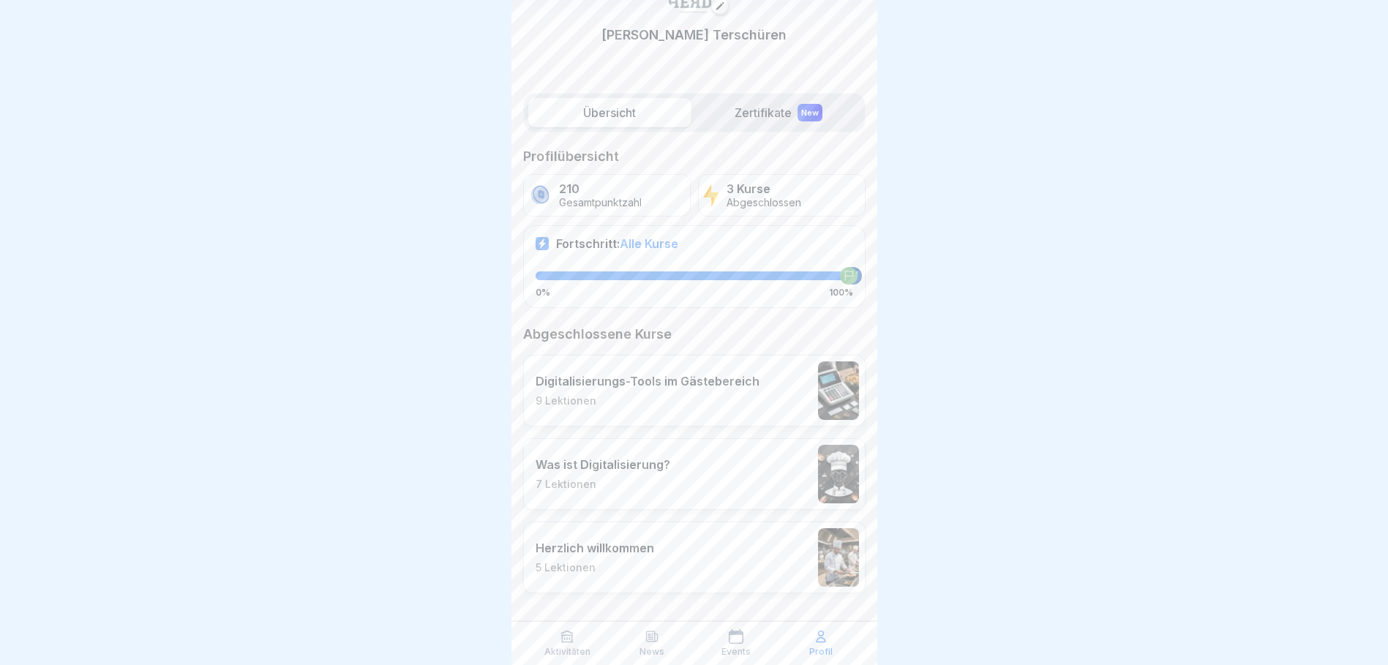
scroll to position [99, 0]
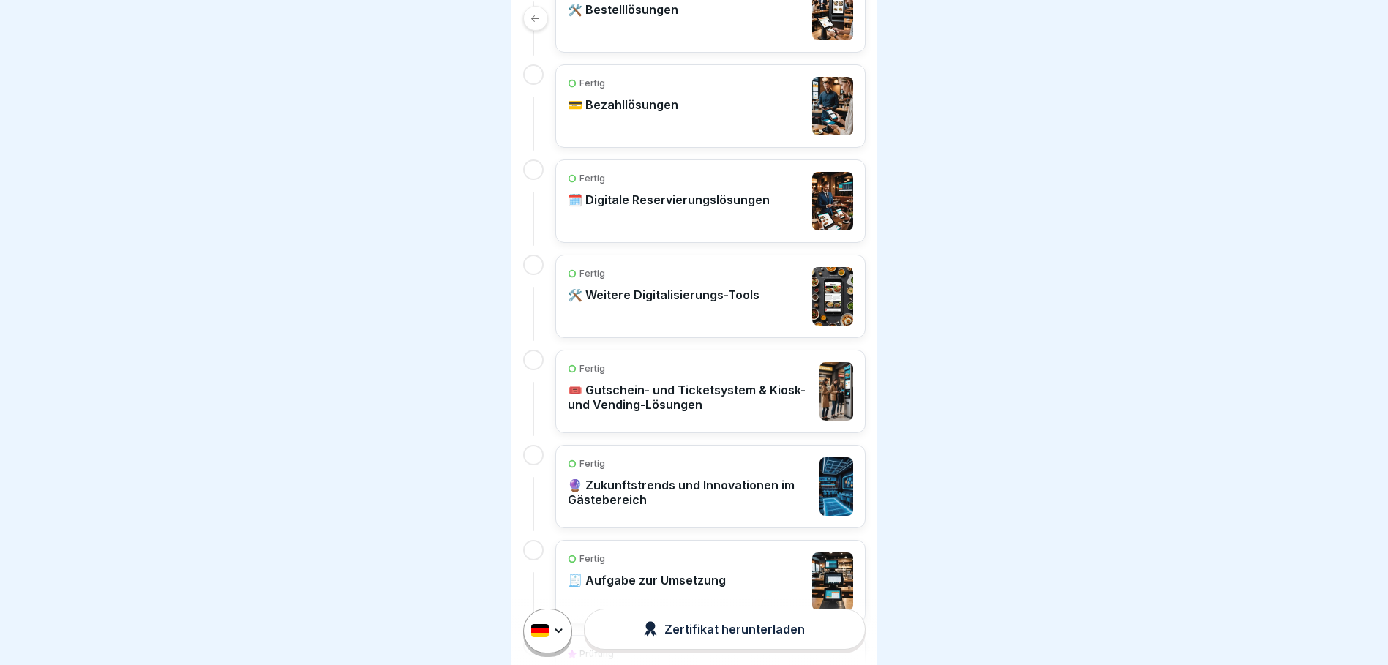
scroll to position [732, 0]
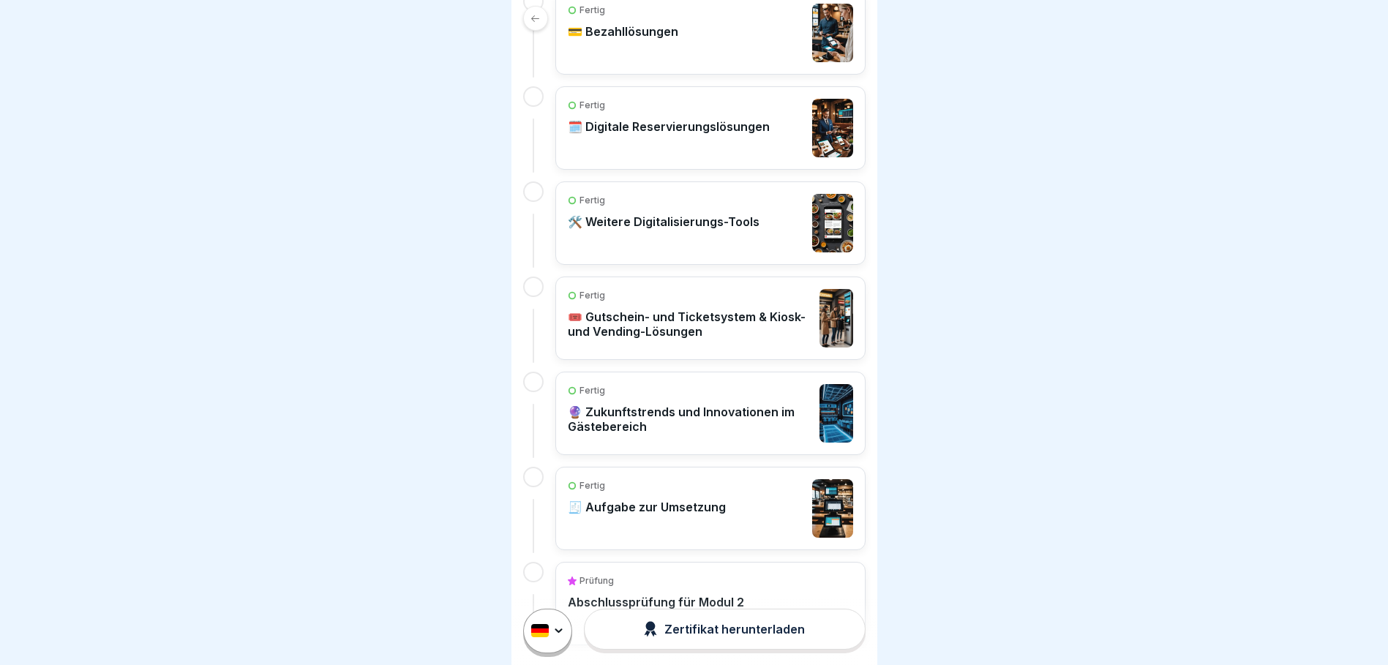
click at [659, 514] on p "🧾 Aufgabe zur Umsetzung" at bounding box center [647, 507] width 158 height 15
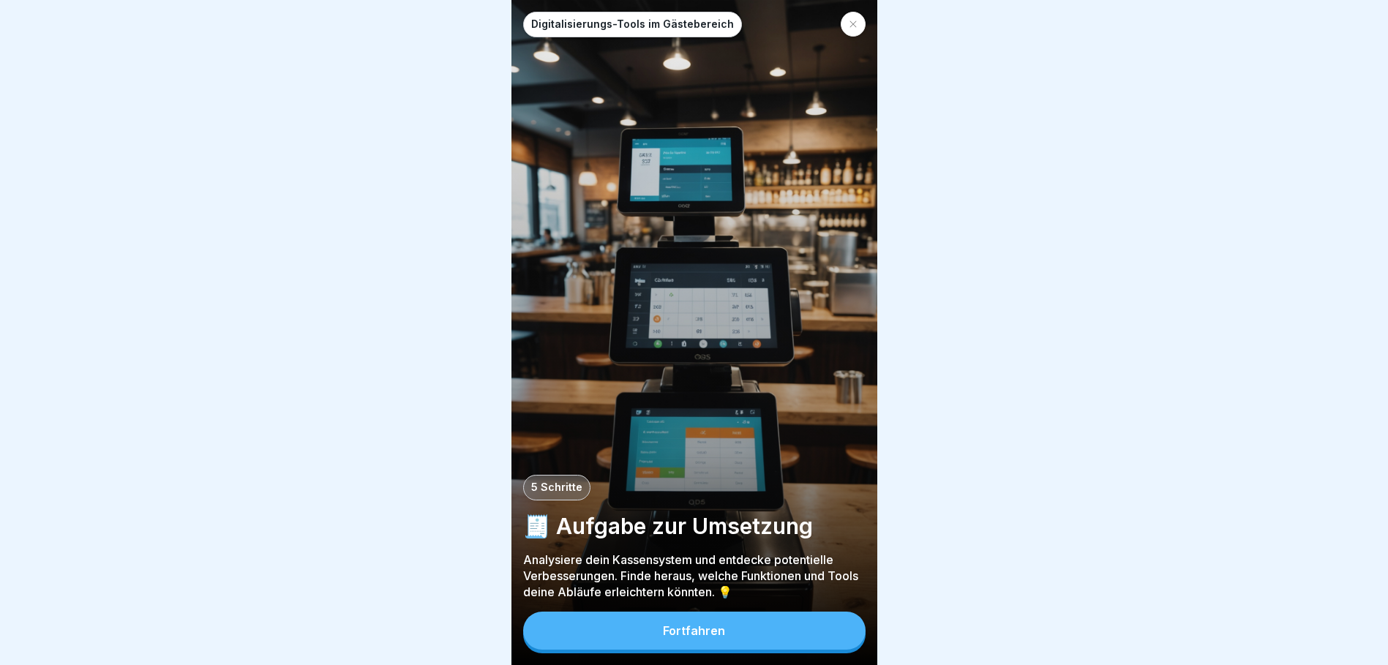
scroll to position [11, 0]
click at [539, 557] on p "Analysiere dein Kassensystem und entdecke potentielle Verbesserungen. Finde her…" at bounding box center [694, 576] width 342 height 48
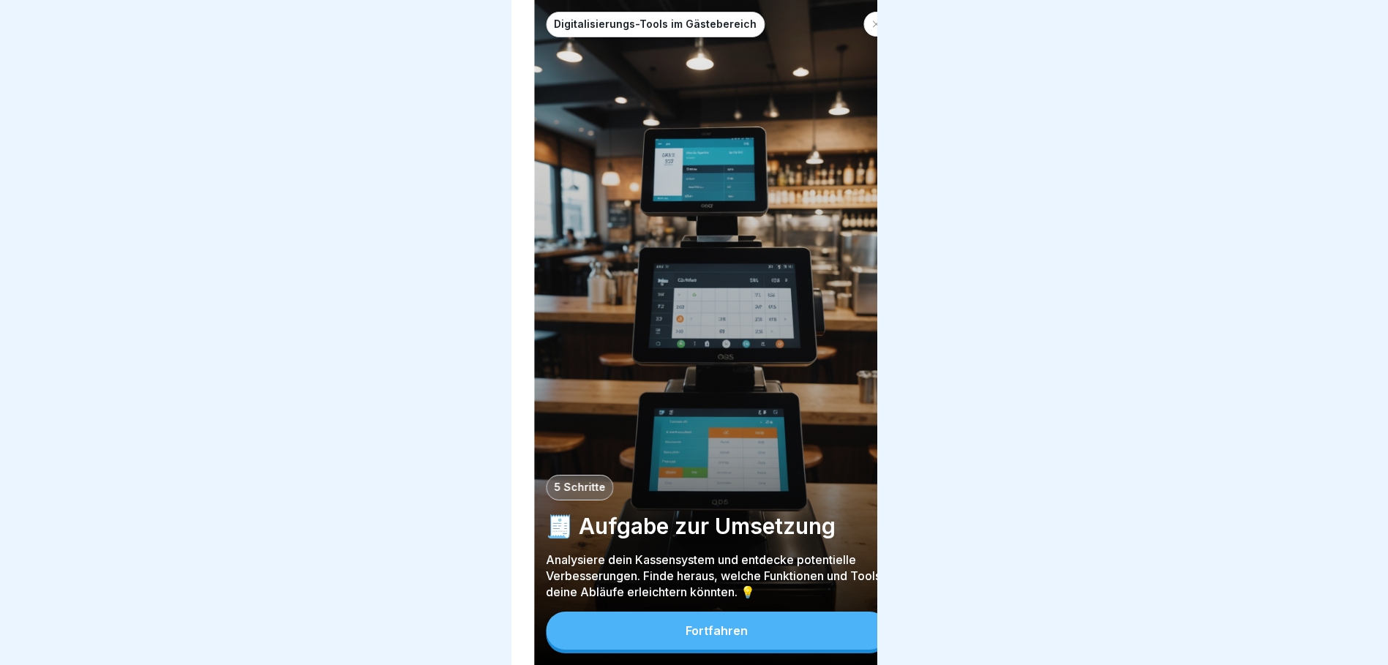
click at [589, 558] on p "Analysiere dein Kassensystem und entdecke potentielle Verbesserungen. Finde her…" at bounding box center [717, 576] width 342 height 48
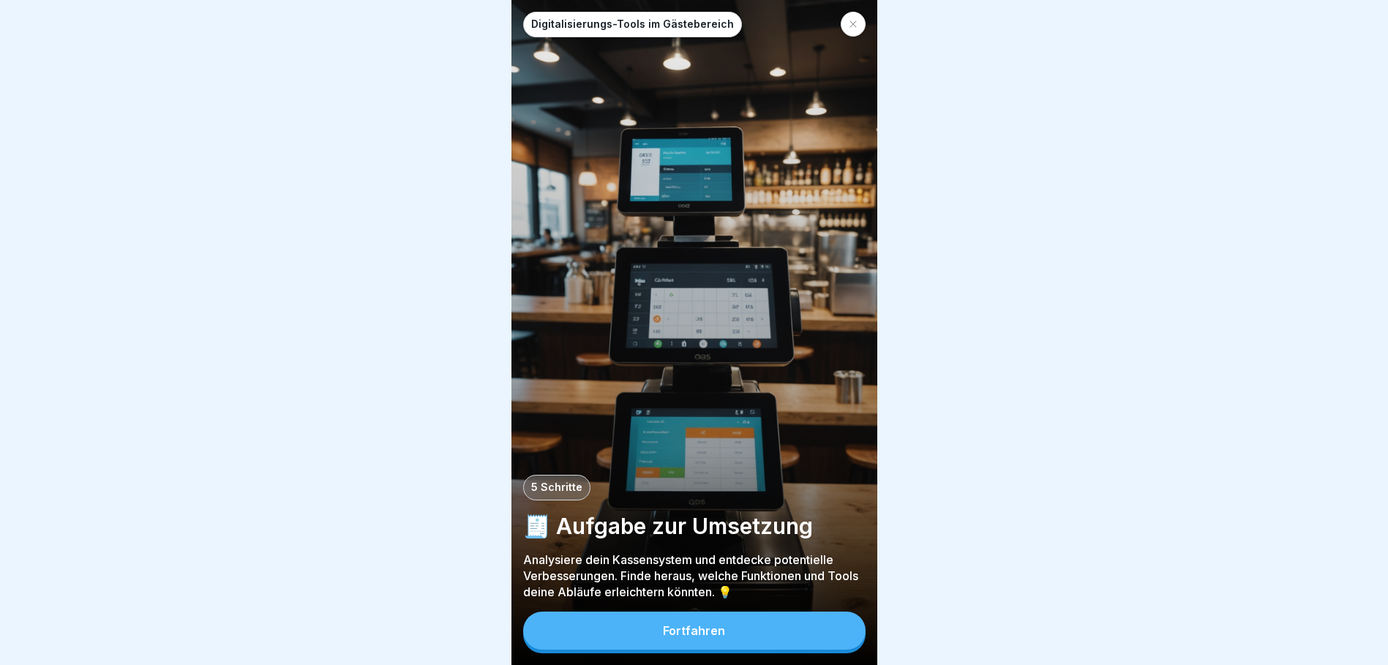
click at [531, 561] on p "Analysiere dein Kassensystem und entdecke potentielle Verbesserungen. Finde her…" at bounding box center [694, 576] width 342 height 48
click at [652, 623] on button "Fortfahren" at bounding box center [694, 631] width 342 height 38
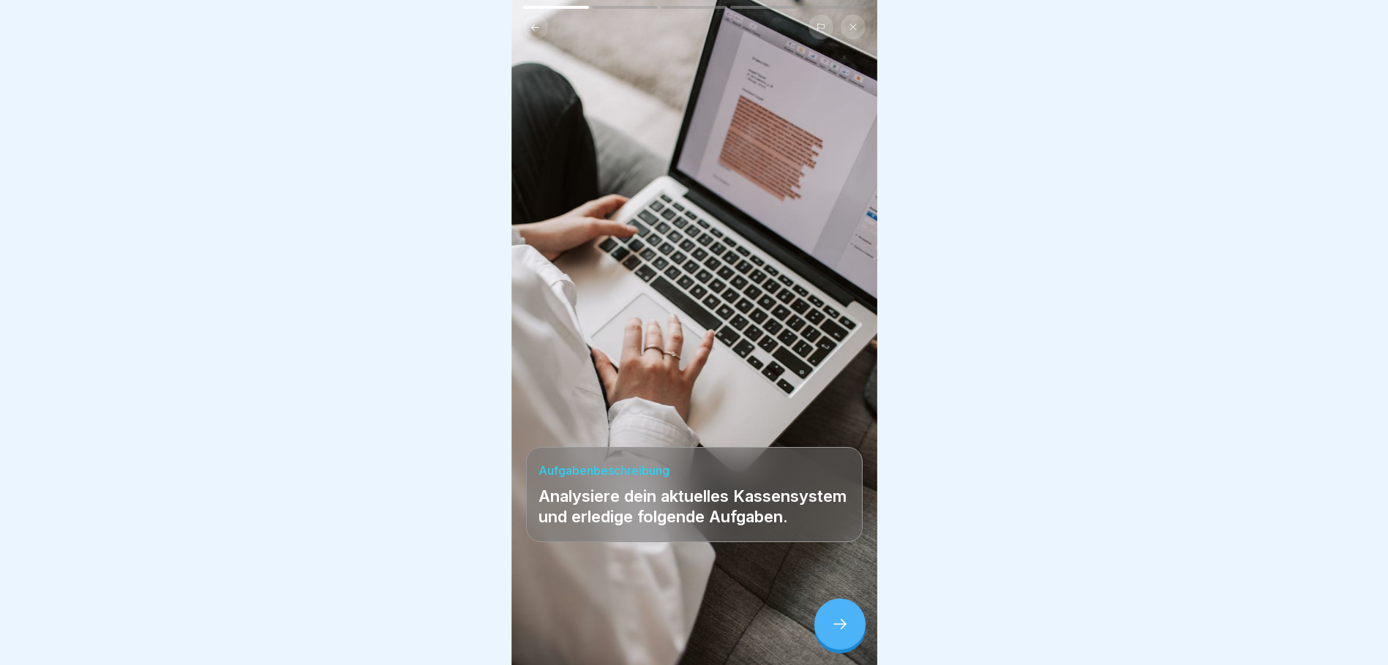
click at [830, 623] on div at bounding box center [839, 624] width 51 height 51
